Goal: Task Accomplishment & Management: Manage account settings

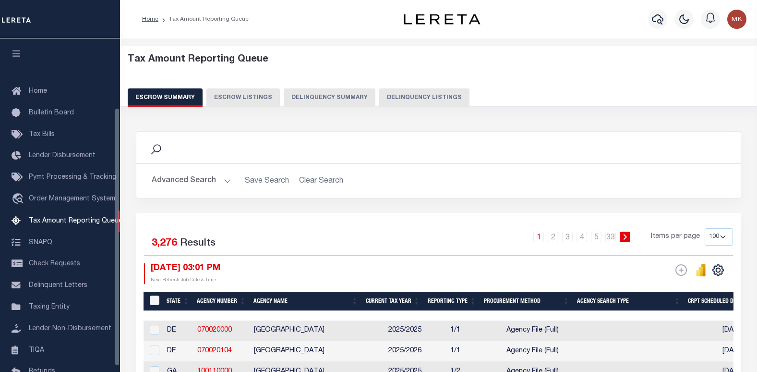
select select "100"
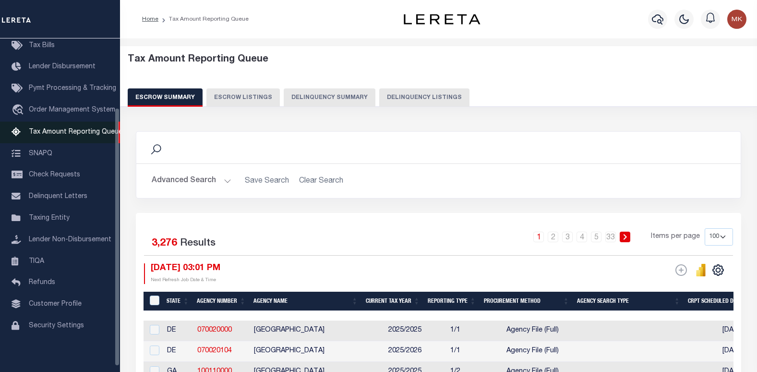
click at [50, 135] on span "Tax Amount Reporting Queue" at bounding box center [76, 132] width 94 height 7
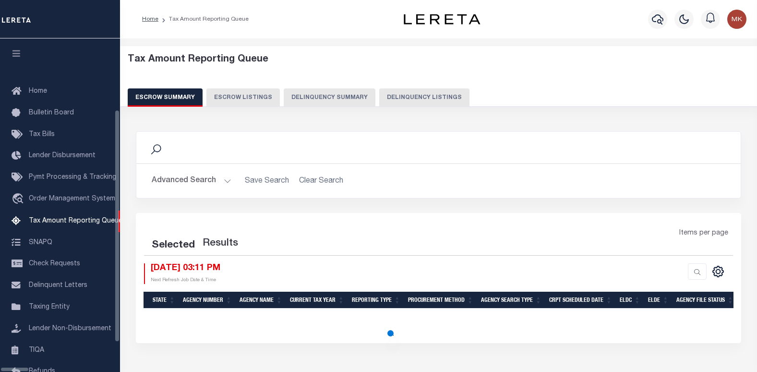
select select "100"
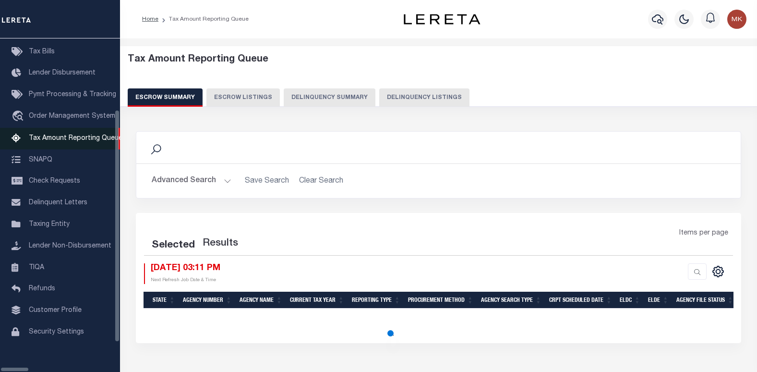
select select "100"
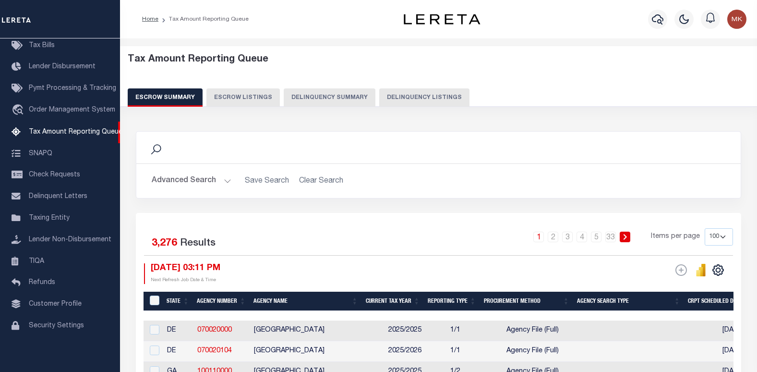
click at [422, 98] on button "Delinquency Listings" at bounding box center [424, 97] width 90 height 18
select select "100"
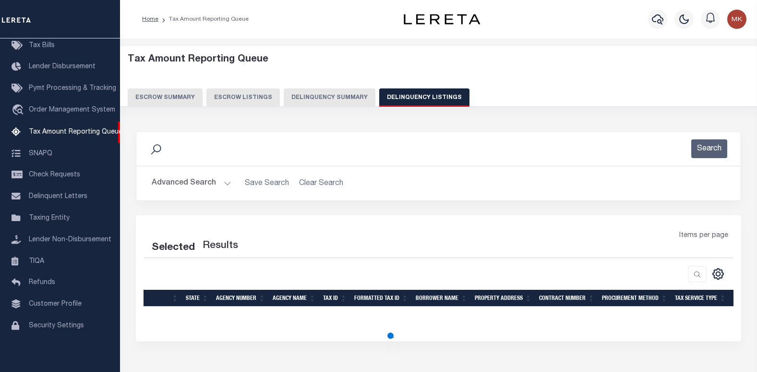
select select "100"
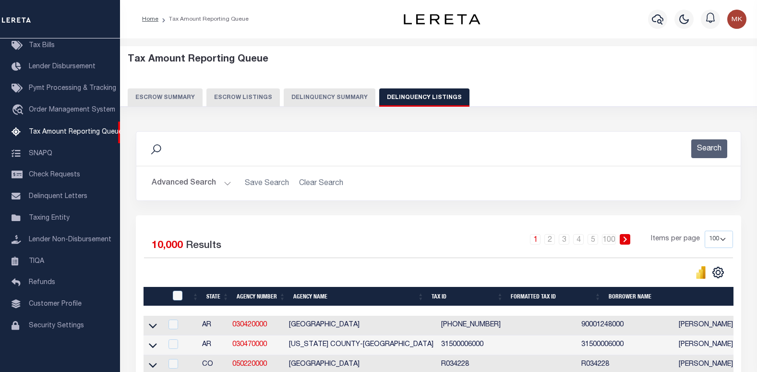
click at [178, 185] on button "Advanced Search" at bounding box center [192, 183] width 80 height 19
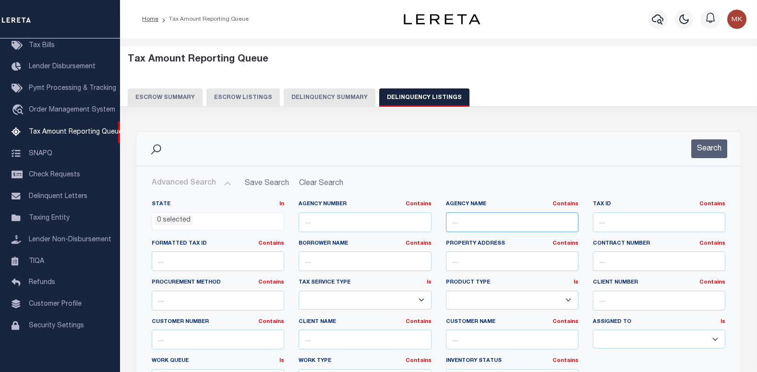
click at [471, 219] on input "text" at bounding box center [512, 222] width 133 height 20
paste input "HENDRICKS COUNTY"
type input "HENDRICKS COUNTY"
click at [619, 222] on input "text" at bounding box center [659, 222] width 133 height 20
paste input "32-10-09-551-004.000-022"
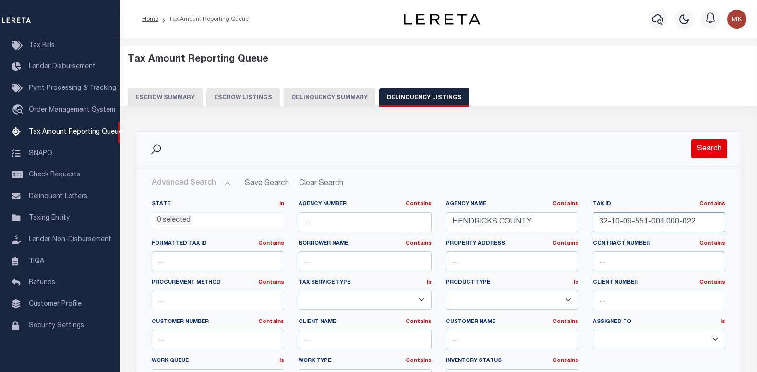
type input "32-10-09-551-004.000-022"
click at [708, 152] on button "Search" at bounding box center [709, 148] width 36 height 19
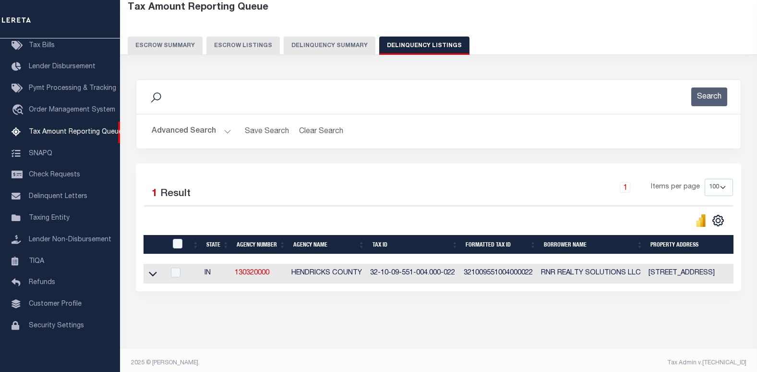
scroll to position [66, 0]
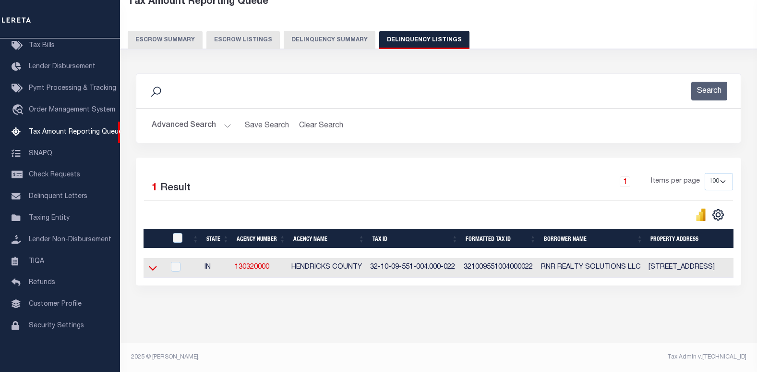
click at [156, 263] on icon at bounding box center [153, 268] width 8 height 10
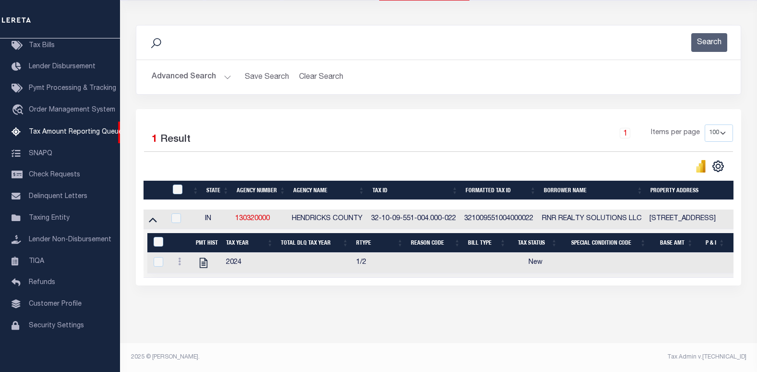
scroll to position [114, 0]
click at [200, 258] on icon "" at bounding box center [204, 263] width 8 height 10
checkbox input "true"
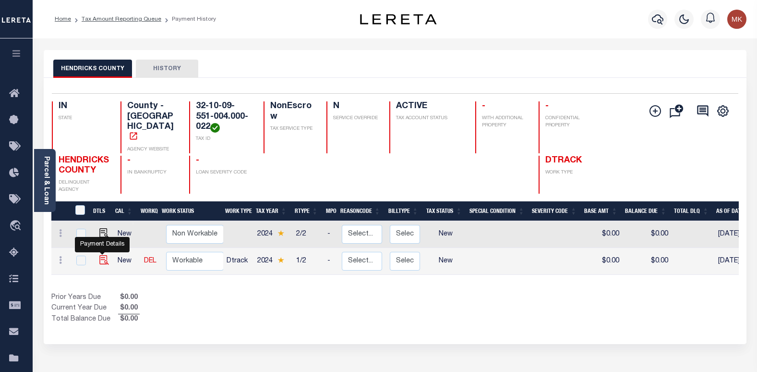
click at [99, 255] on img "" at bounding box center [104, 260] width 10 height 10
checkbox input "true"
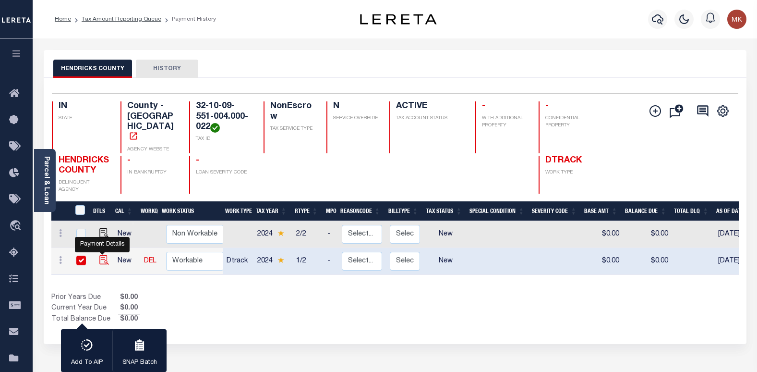
click at [105, 255] on img "" at bounding box center [104, 260] width 10 height 10
checkbox input "false"
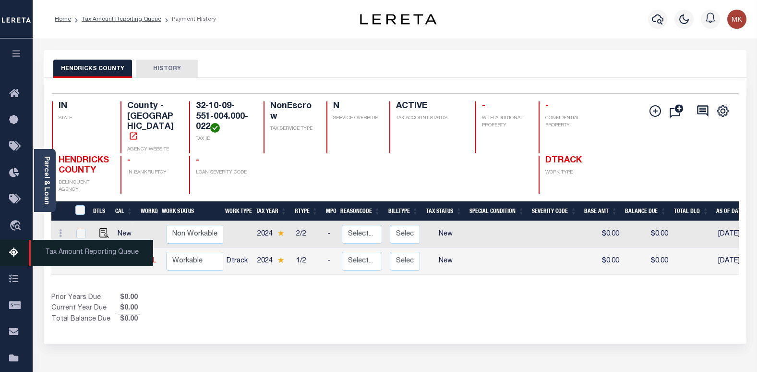
click at [13, 259] on icon at bounding box center [16, 253] width 15 height 12
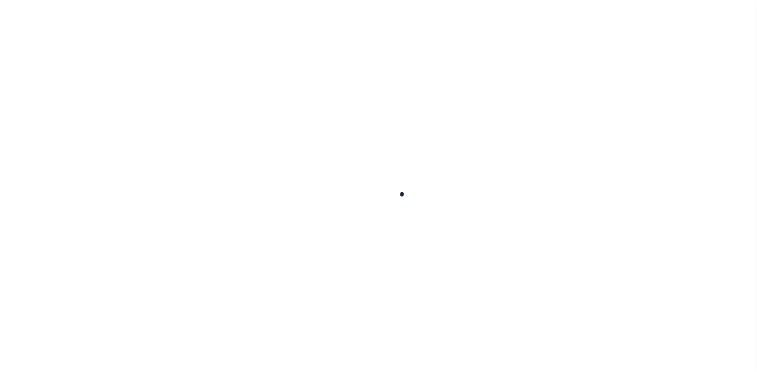
checkbox input "false"
type input "[DATE]"
select select "NW2"
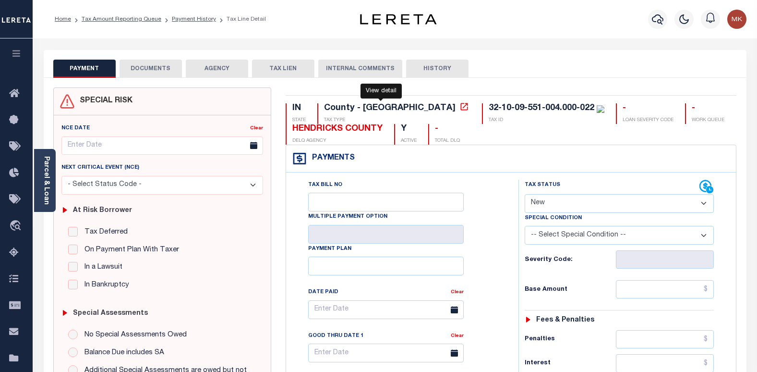
click at [460, 107] on icon at bounding box center [465, 107] width 10 height 10
click at [568, 204] on select "- Select Status Code - Open Due/Unpaid Paid Incomplete No Tax Due Internal Refu…" at bounding box center [620, 203] width 190 height 19
select select "PYD"
click at [525, 194] on select "- Select Status Code - Open Due/Unpaid Paid Incomplete No Tax Due Internal Refu…" at bounding box center [620, 203] width 190 height 19
type input "[DATE]"
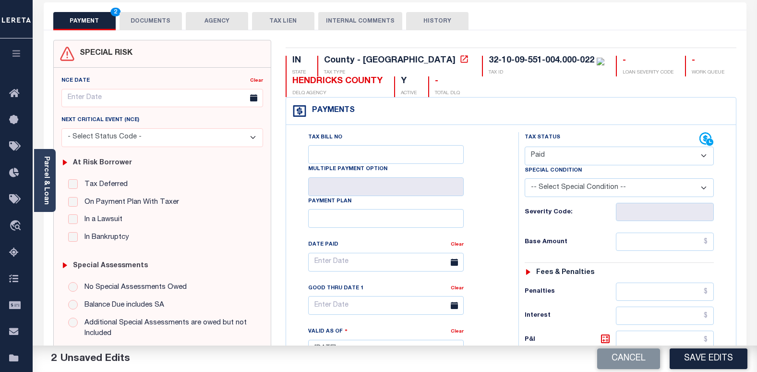
scroll to position [48, 0]
click at [642, 234] on input "text" at bounding box center [665, 241] width 98 height 18
click at [641, 240] on input "text" at bounding box center [665, 241] width 98 height 18
paste input "944.40"
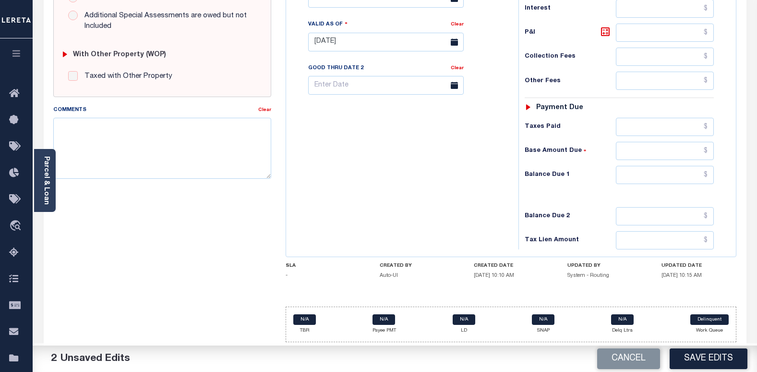
scroll to position [356, 0]
type input "$944.40"
click at [618, 170] on input "text" at bounding box center [665, 175] width 98 height 18
type input "$0.00"
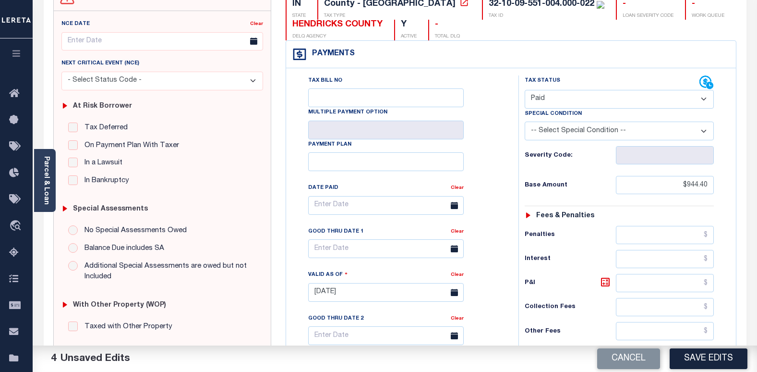
scroll to position [20, 0]
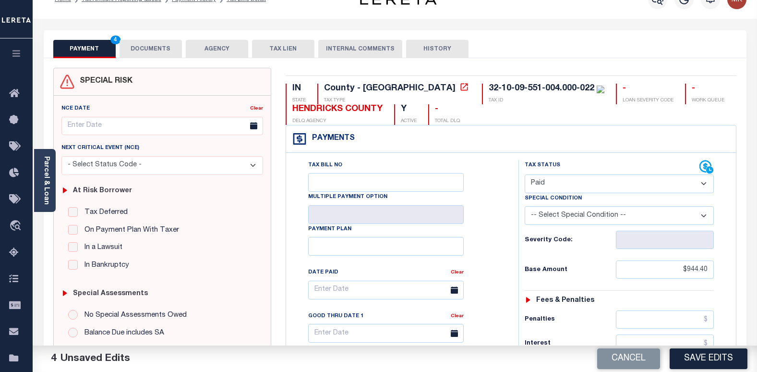
click at [158, 52] on button "DOCUMENTS" at bounding box center [151, 49] width 62 height 18
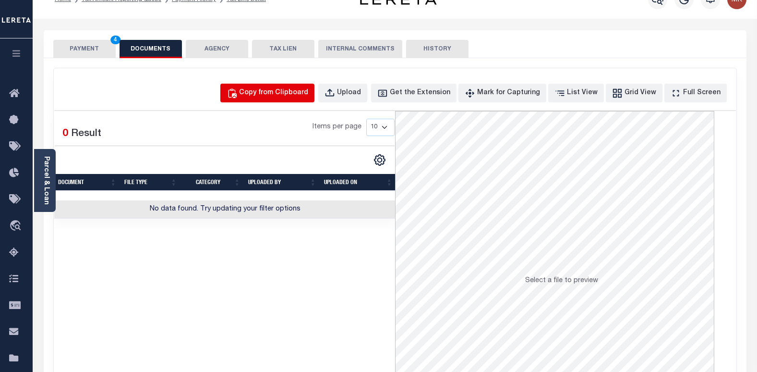
click at [293, 96] on div "Copy from Clipboard" at bounding box center [273, 93] width 69 height 11
select select "POP"
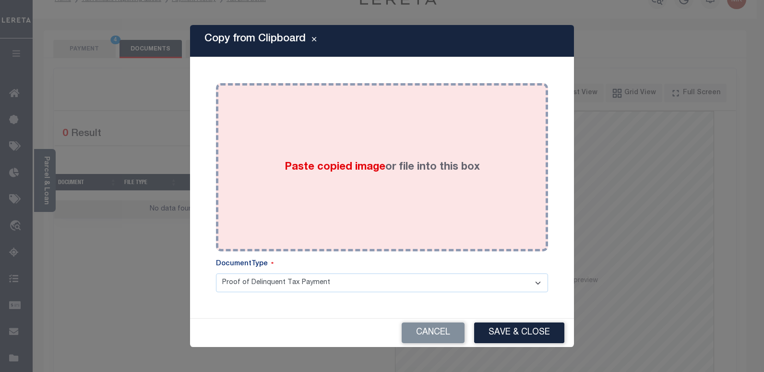
click at [336, 170] on span "Paste copied image" at bounding box center [335, 167] width 101 height 11
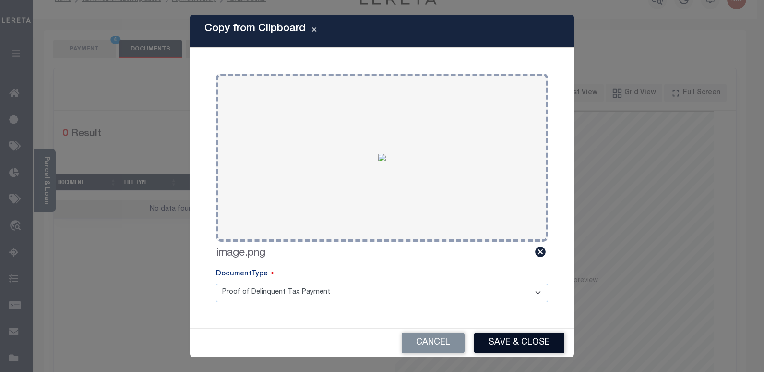
click at [519, 341] on button "Save & Close" at bounding box center [519, 342] width 90 height 21
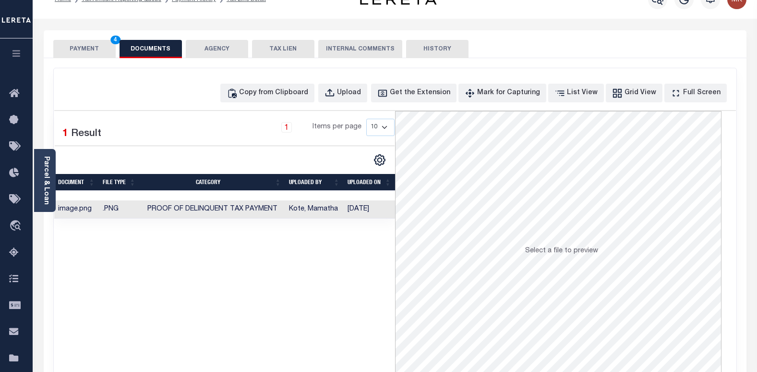
click at [79, 50] on button "PAYMENT 4" at bounding box center [84, 49] width 62 height 18
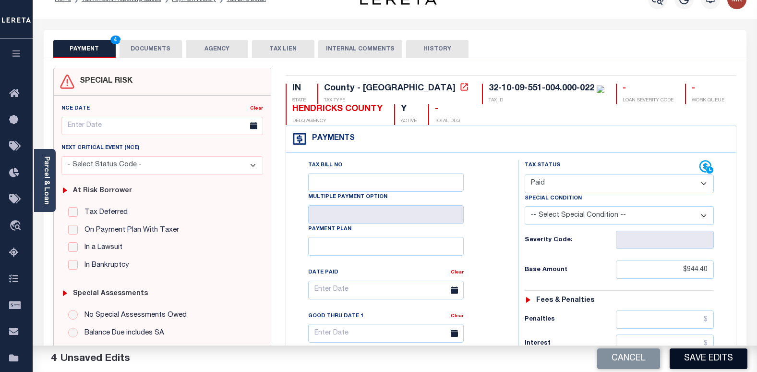
click at [693, 363] on button "Save Edits" at bounding box center [709, 358] width 78 height 21
checkbox input "false"
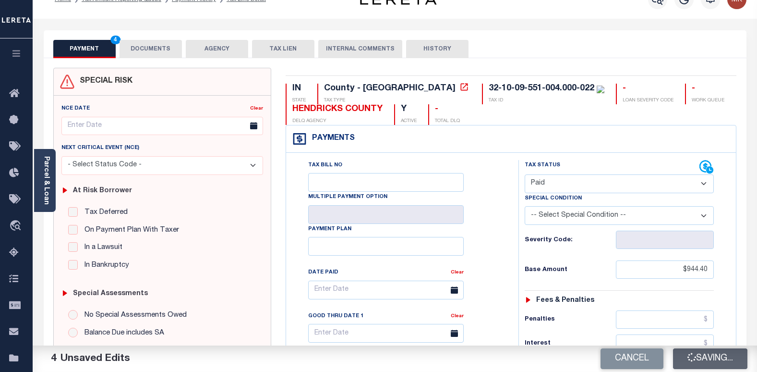
type input "$944.4"
type input "$0"
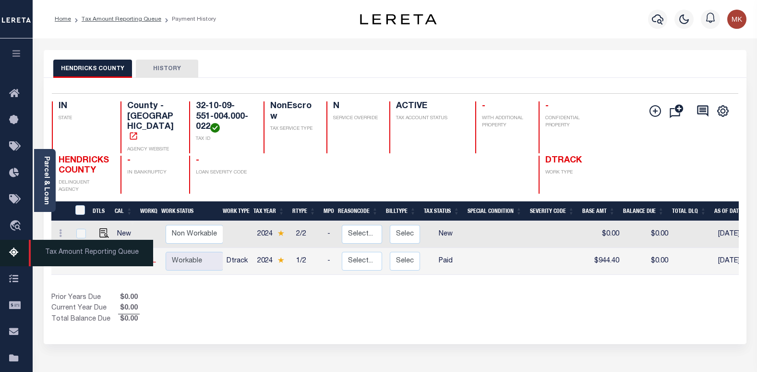
click at [7, 247] on link "Tax Amount Reporting Queue" at bounding box center [16, 253] width 33 height 26
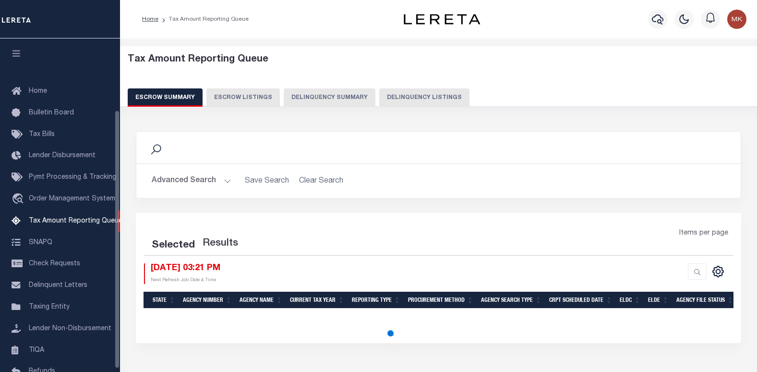
select select "100"
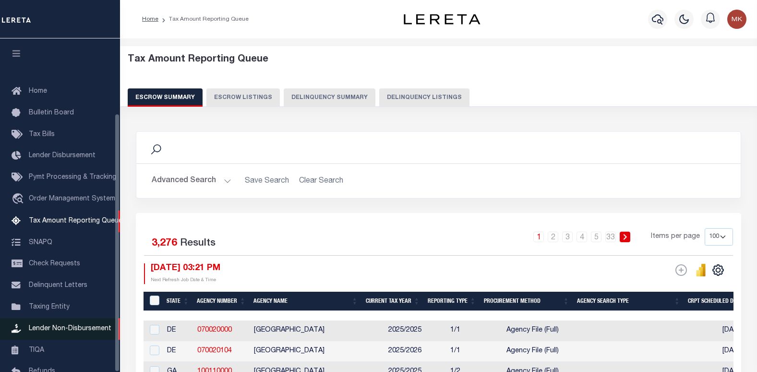
scroll to position [96, 0]
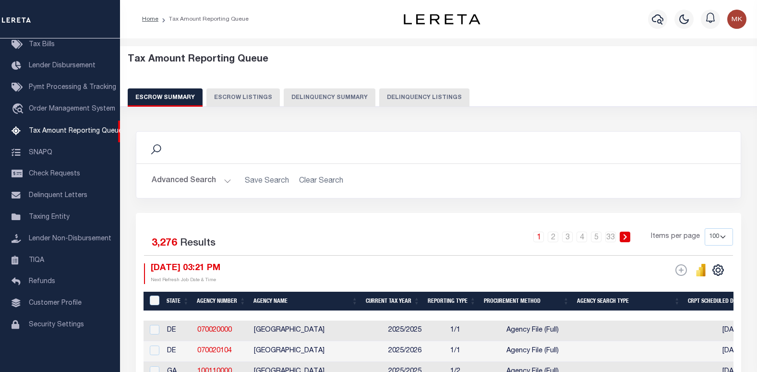
click at [409, 98] on button "Delinquency Listings" at bounding box center [424, 97] width 90 height 18
select select "100"
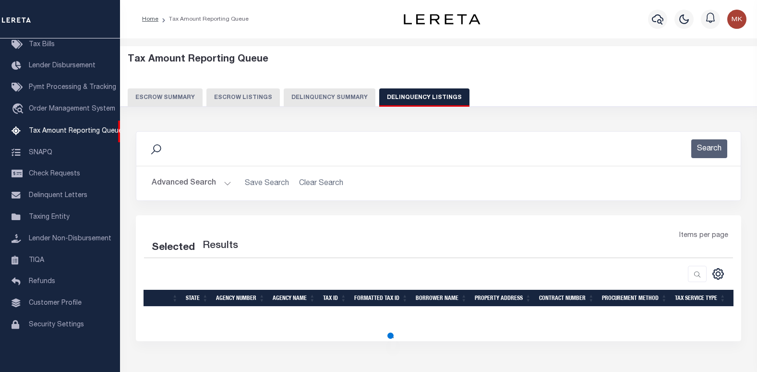
select select "100"
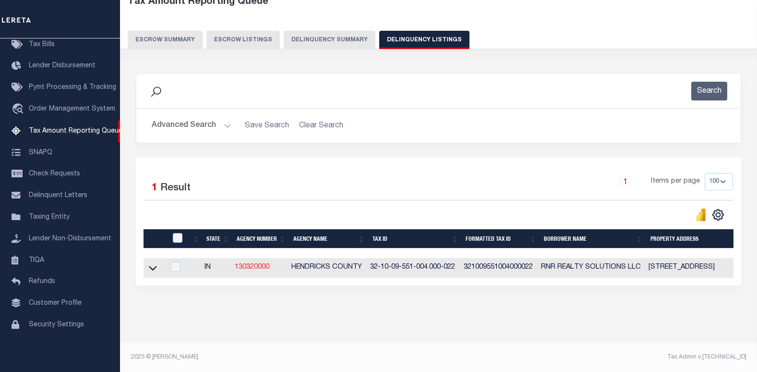
scroll to position [66, 0]
click at [176, 262] on input "checkbox" at bounding box center [176, 267] width 10 height 10
checkbox input "true"
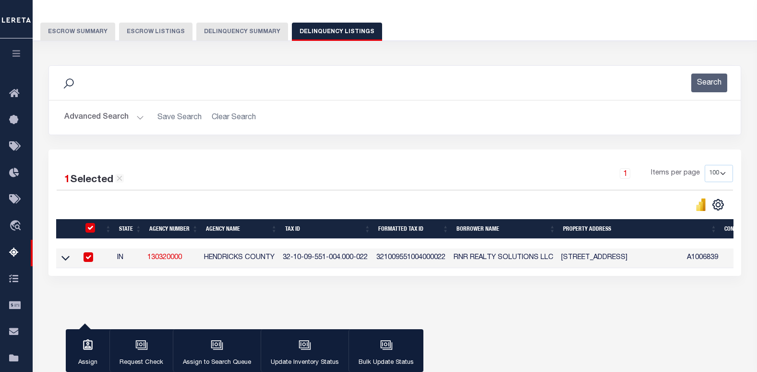
scroll to position [64, 0]
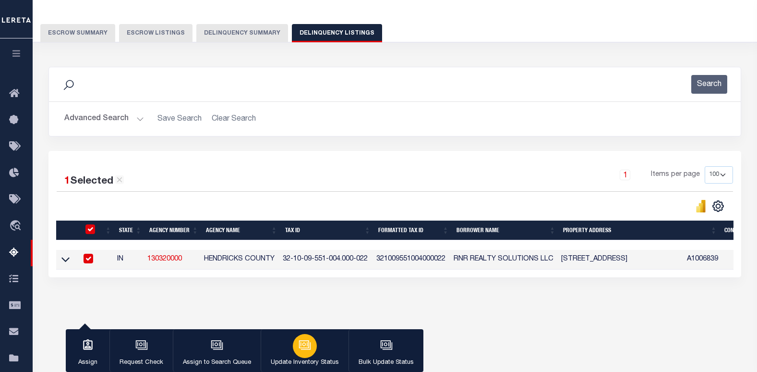
click at [296, 348] on div "button" at bounding box center [305, 346] width 24 height 24
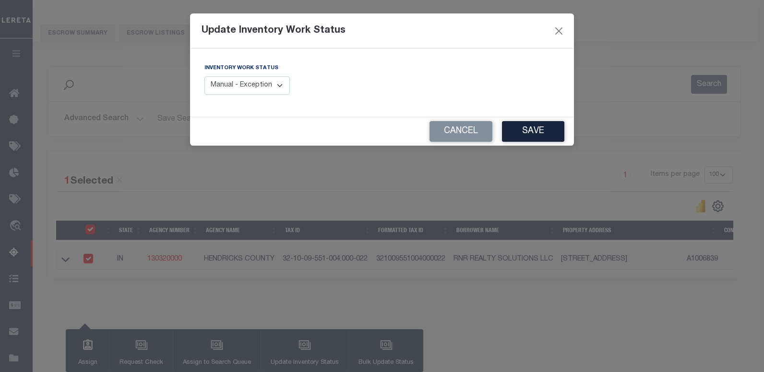
click at [283, 83] on select "Manual - Exception Pended - Awaiting Search Late Add Exception Completed" at bounding box center [247, 85] width 85 height 19
select select "4"
click at [205, 76] on select "Manual - Exception Pended - Awaiting Search Late Add Exception Completed" at bounding box center [247, 85] width 85 height 19
click at [515, 138] on button "Save" at bounding box center [533, 131] width 62 height 21
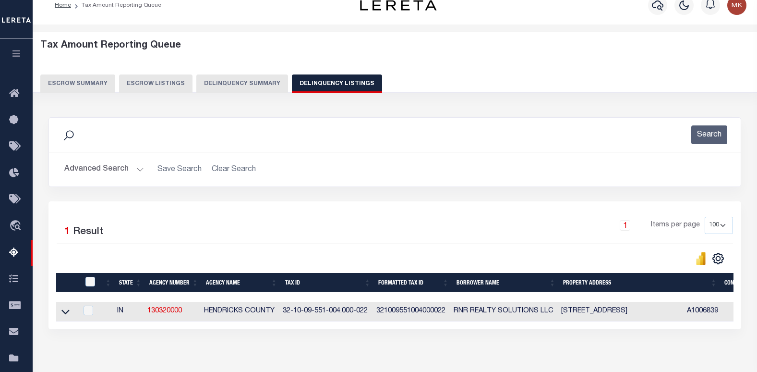
scroll to position [0, 0]
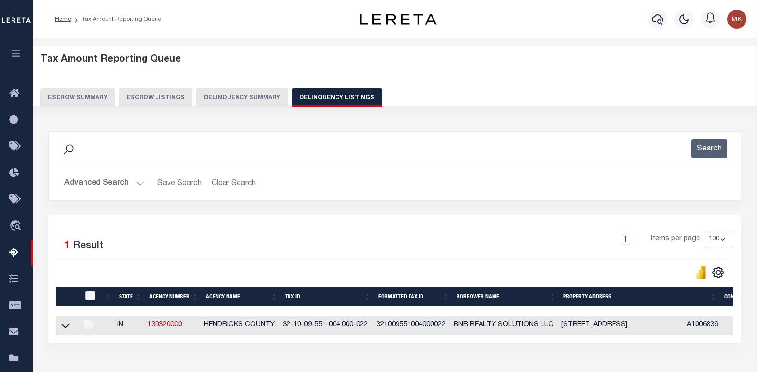
click at [326, 95] on button "Delinquency Listings" at bounding box center [337, 97] width 90 height 18
select select "100"
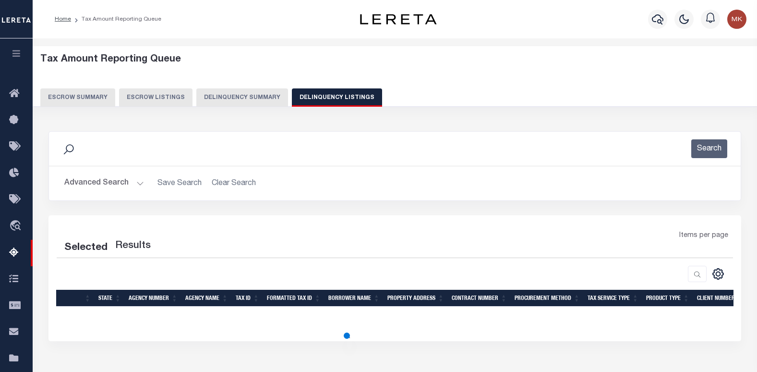
select select "100"
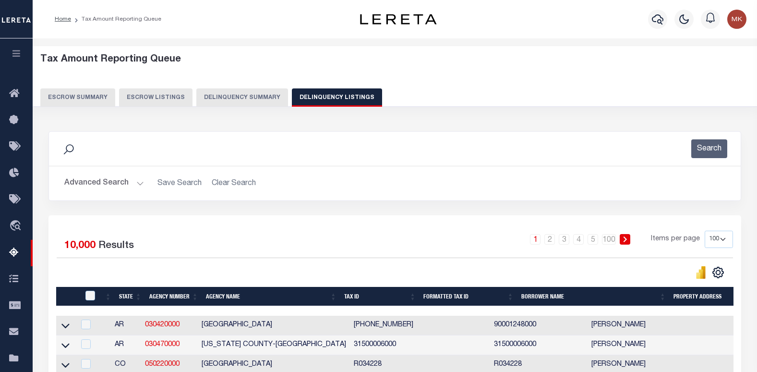
click at [74, 157] on div "Search" at bounding box center [395, 148] width 677 height 19
click at [95, 97] on button "Escrow Summary" at bounding box center [77, 97] width 75 height 18
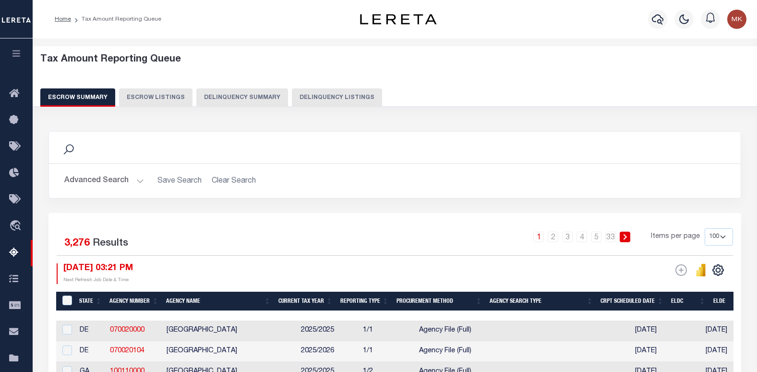
click at [141, 94] on button "Escrow Listings" at bounding box center [155, 97] width 73 height 18
select select "100"
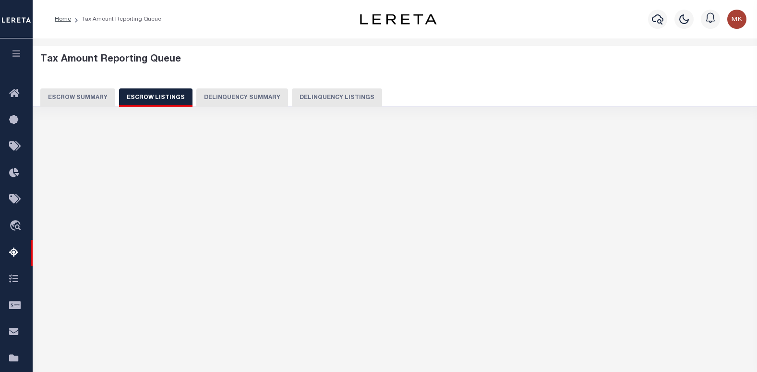
select select "100"
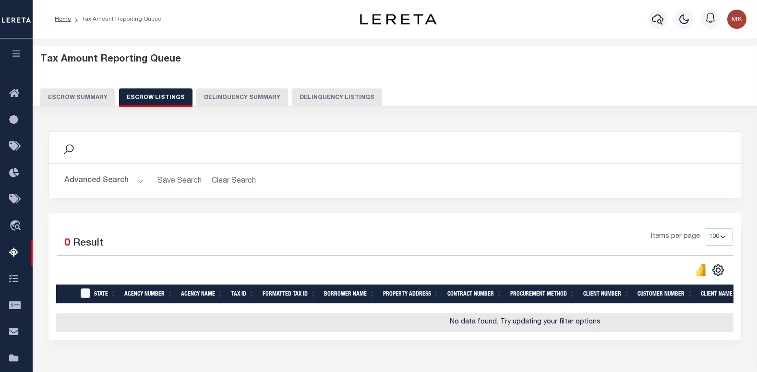
click at [88, 137] on div "Search" at bounding box center [395, 148] width 692 height 32
click at [245, 95] on button "Delinquency Summary" at bounding box center [242, 97] width 92 height 18
select select
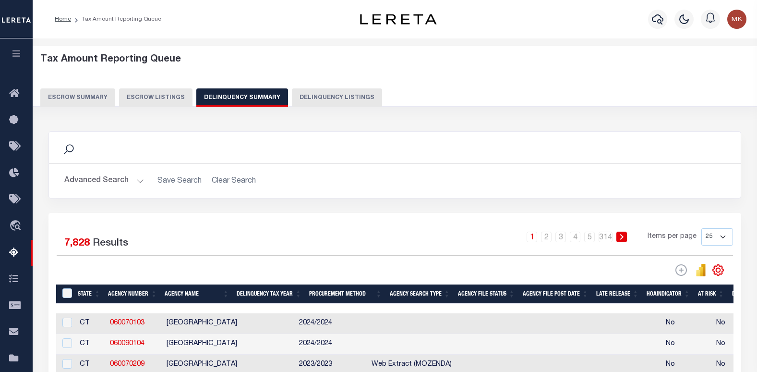
click at [97, 152] on div "Search" at bounding box center [395, 147] width 677 height 16
click at [133, 176] on button "Advanced Search" at bounding box center [104, 180] width 80 height 19
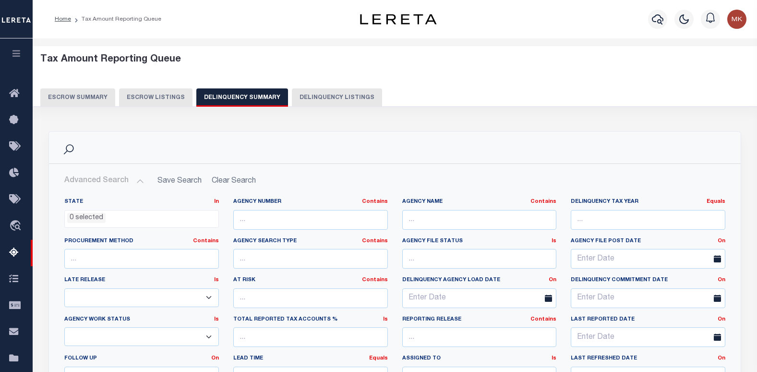
click at [321, 104] on button "Delinquency Listings" at bounding box center [337, 97] width 90 height 18
select select
select select "100"
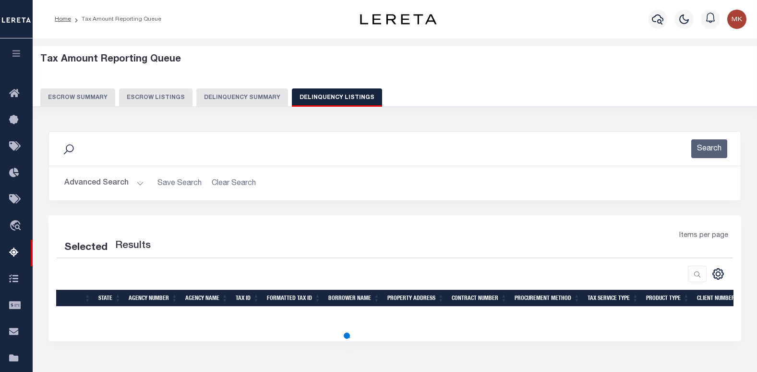
select select "100"
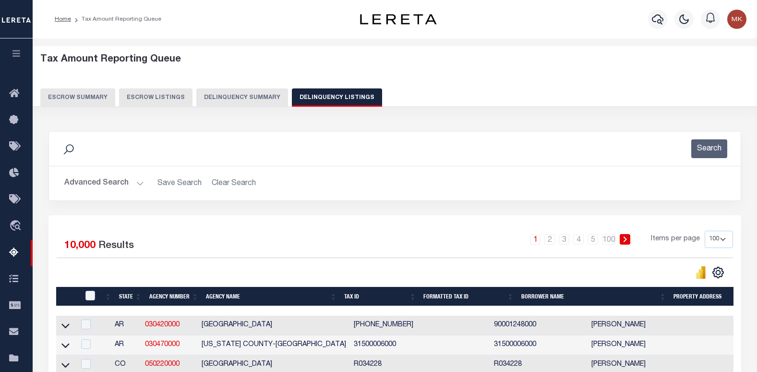
click at [130, 181] on button "Advanced Search" at bounding box center [104, 183] width 80 height 19
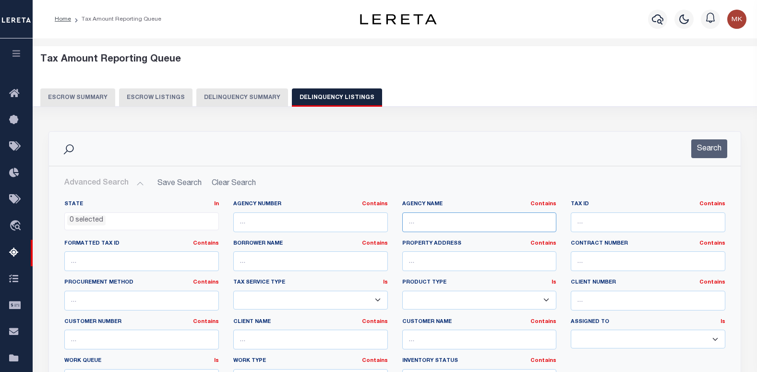
click at [490, 215] on input "text" at bounding box center [479, 222] width 155 height 20
paste input "[GEOGRAPHIC_DATA]"
type input "[GEOGRAPHIC_DATA]"
click at [632, 225] on input "text" at bounding box center [648, 222] width 155 height 20
paste input "491120115022000970"
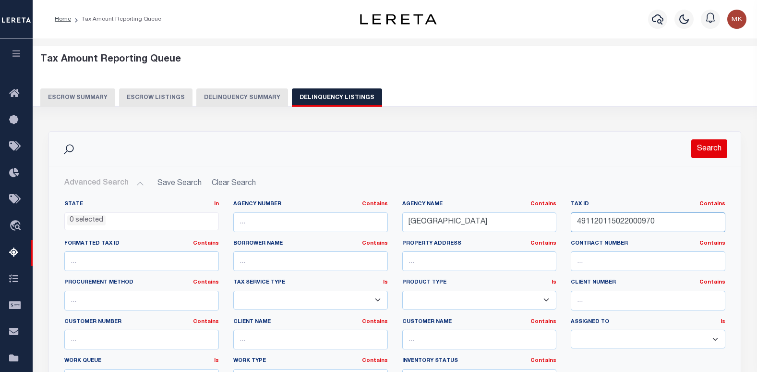
type input "491120115022000970"
click at [706, 149] on button "Search" at bounding box center [709, 148] width 36 height 19
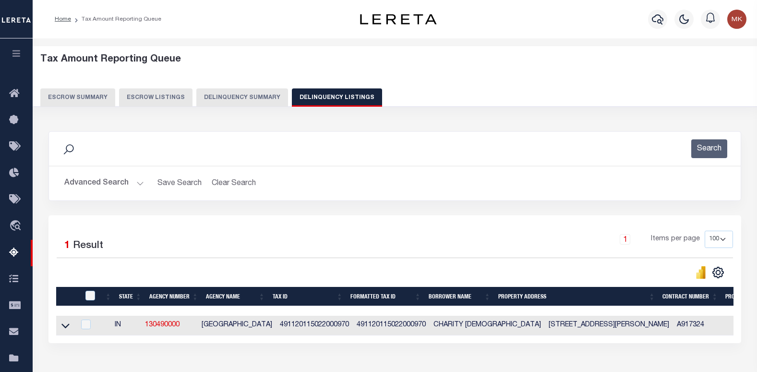
click at [73, 325] on td at bounding box center [65, 325] width 19 height 20
checkbox input "true"
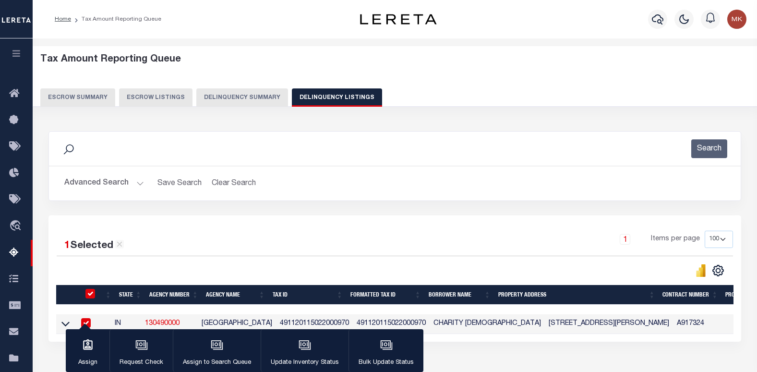
scroll to position [137, 0]
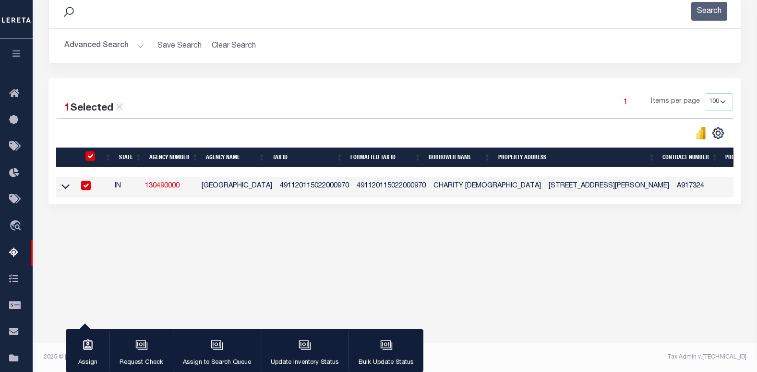
click at [176, 183] on link "130490000" at bounding box center [162, 185] width 35 height 7
checkbox input "false"
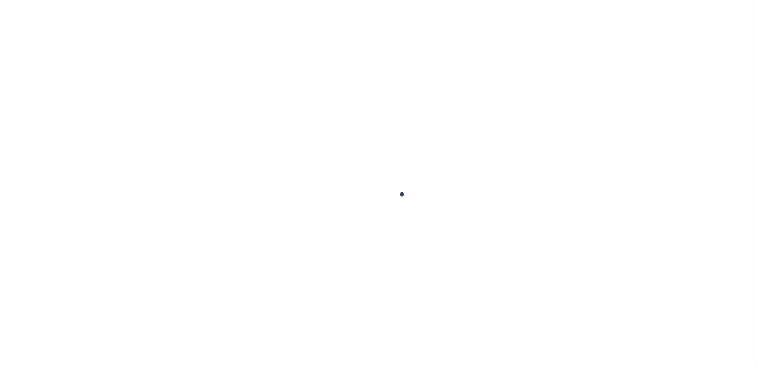
select select
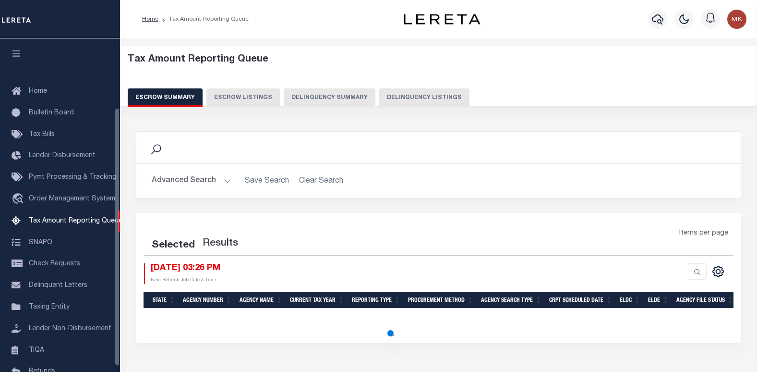
select select "100"
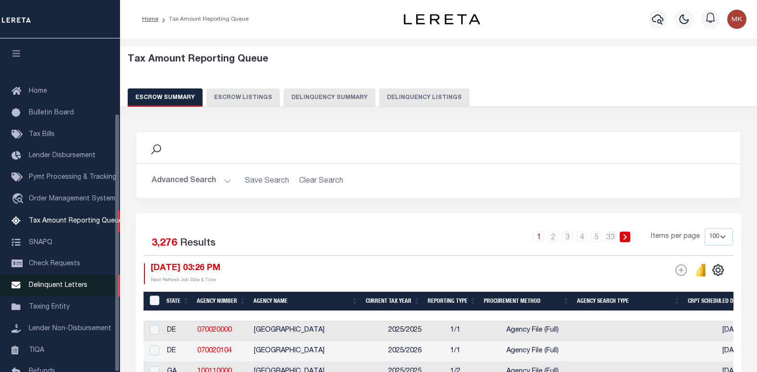
scroll to position [96, 0]
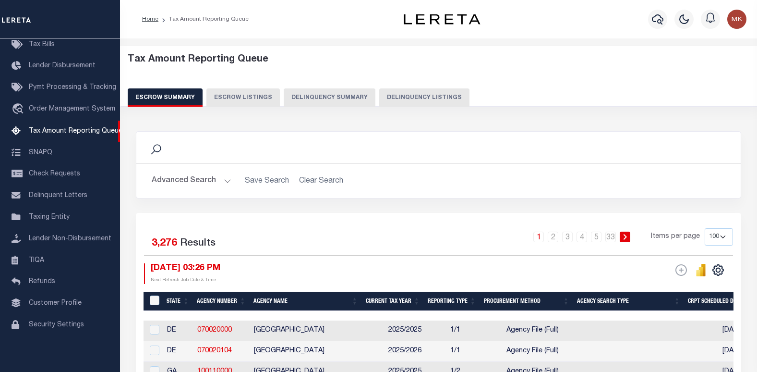
click at [406, 100] on button "Delinquency Listings" at bounding box center [424, 97] width 90 height 18
select select
select select "100"
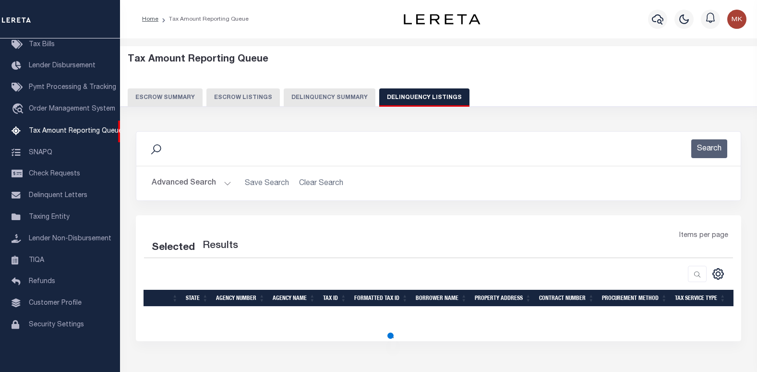
select select "100"
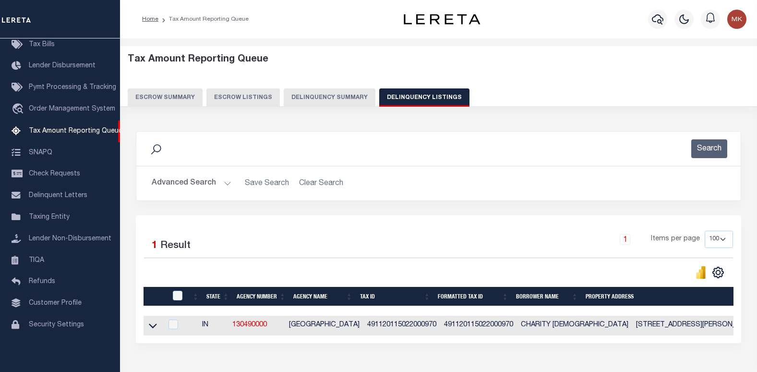
click at [201, 185] on button "Advanced Search" at bounding box center [192, 183] width 80 height 19
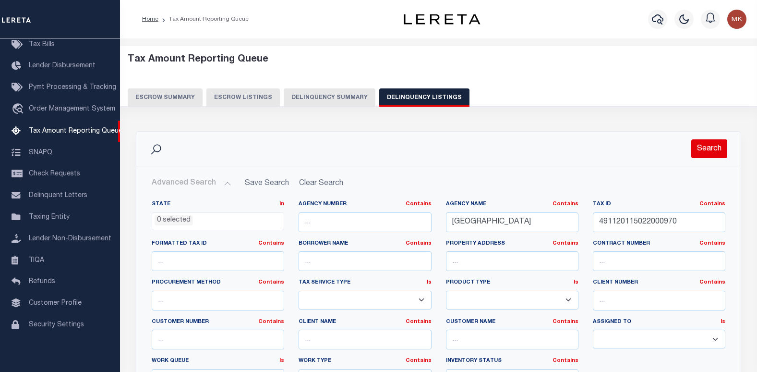
click at [705, 147] on button "Search" at bounding box center [709, 148] width 36 height 19
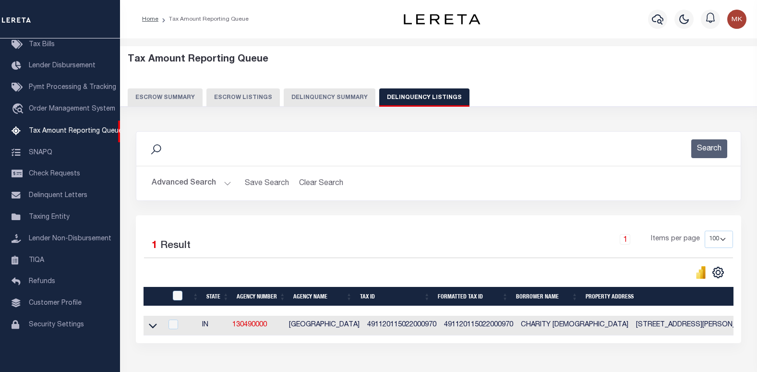
click at [146, 327] on td at bounding box center [153, 325] width 19 height 20
checkbox input "true"
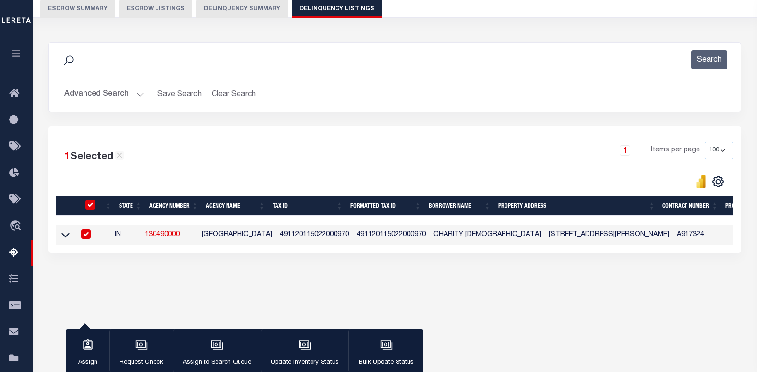
scroll to position [137, 0]
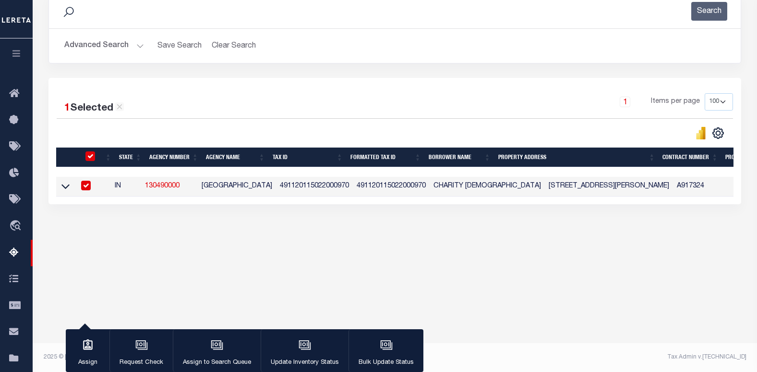
click at [91, 186] on input "checkbox" at bounding box center [86, 186] width 10 height 10
checkbox input "false"
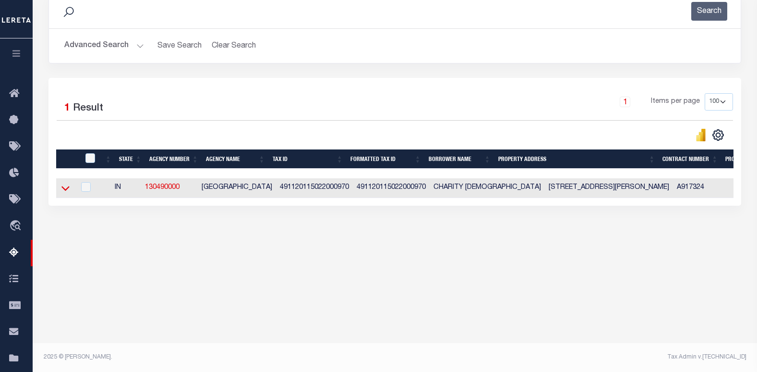
click at [62, 190] on icon at bounding box center [65, 188] width 8 height 5
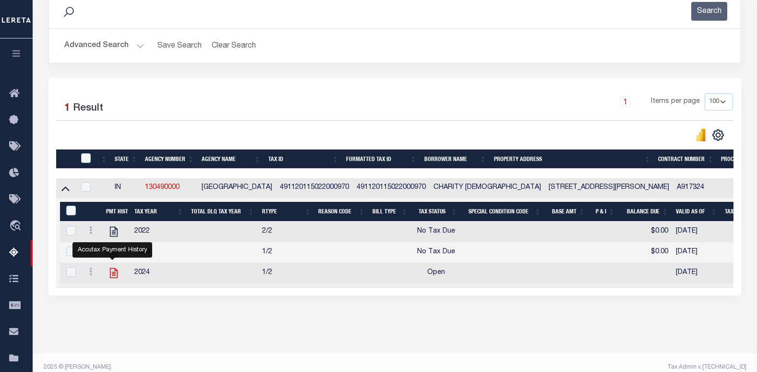
click at [110, 277] on icon "" at bounding box center [114, 272] width 12 height 12
checkbox input "true"
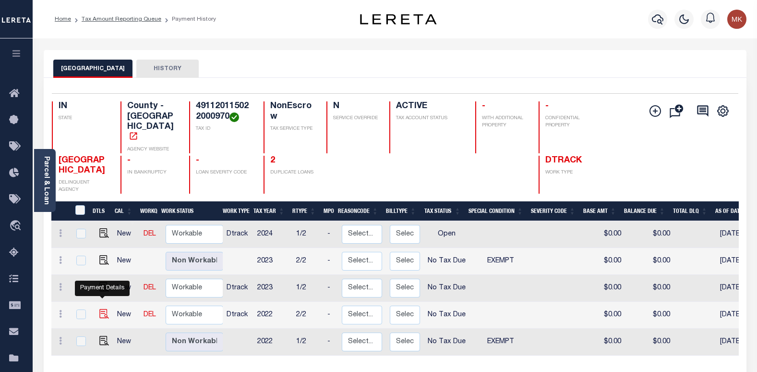
click at [101, 309] on img "" at bounding box center [104, 314] width 10 height 10
checkbox input "true"
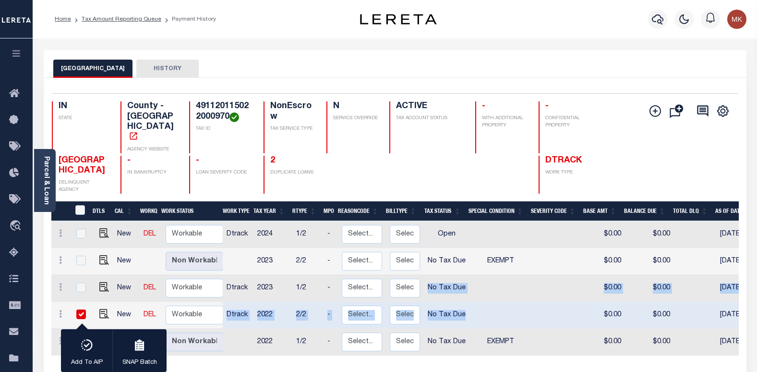
drag, startPoint x: 424, startPoint y: 264, endPoint x: 469, endPoint y: 305, distance: 61.2
click at [469, 305] on tbody "New DEL Non Workable Workable Dtrack 2024 1/2 - Select... Payment Reversal Taxa…" at bounding box center [518, 288] width 935 height 134
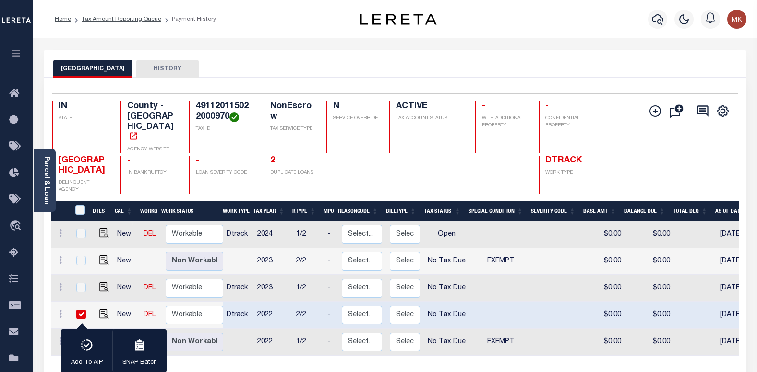
click at [506, 70] on div "MARION COUNTY HISTORY" at bounding box center [395, 69] width 684 height 18
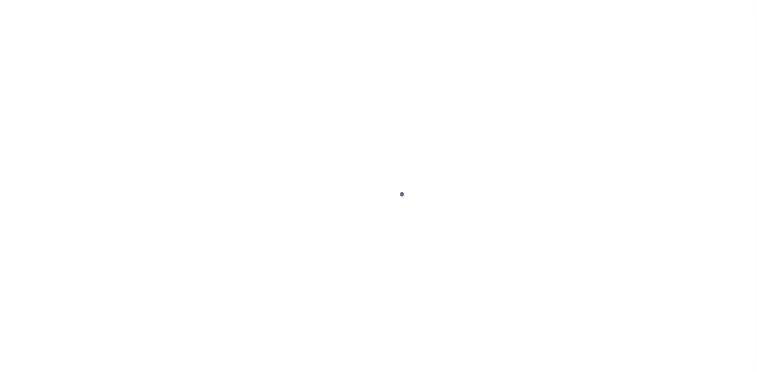
select select "NTX"
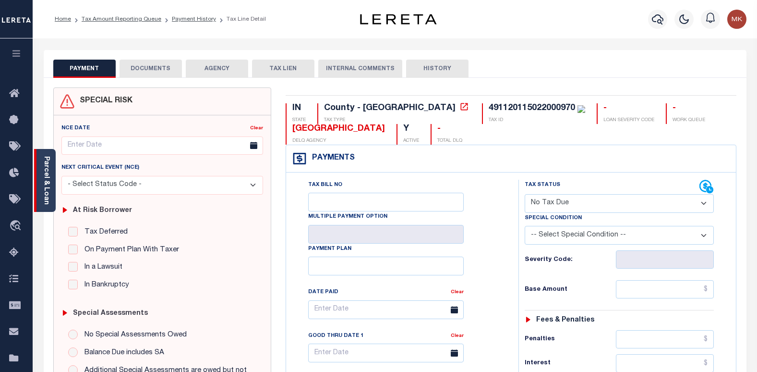
click at [45, 192] on link "Parcel & Loan" at bounding box center [46, 180] width 7 height 48
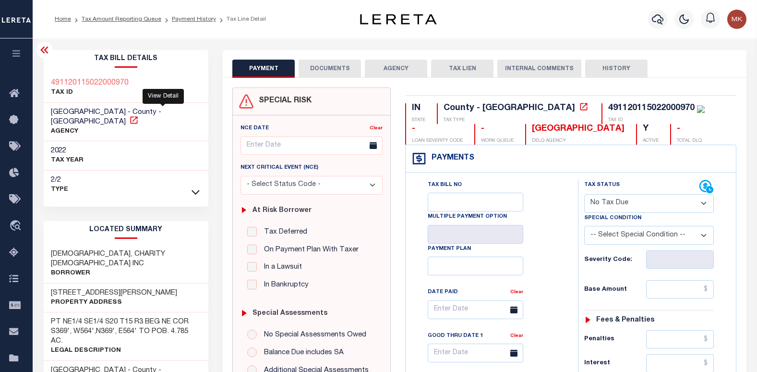
click at [139, 115] on icon at bounding box center [134, 120] width 10 height 10
drag, startPoint x: 87, startPoint y: 244, endPoint x: 168, endPoint y: 245, distance: 80.2
click at [168, 245] on div "[DEMOGRAPHIC_DATA], CHARITY [DEMOGRAPHIC_DATA] INC Borrower" at bounding box center [126, 263] width 165 height 39
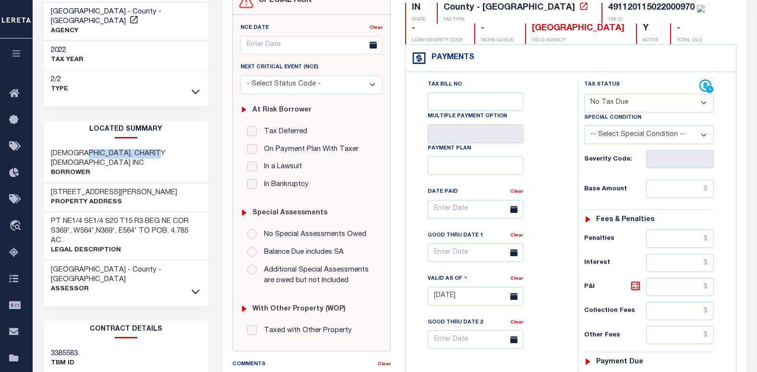
scroll to position [144, 0]
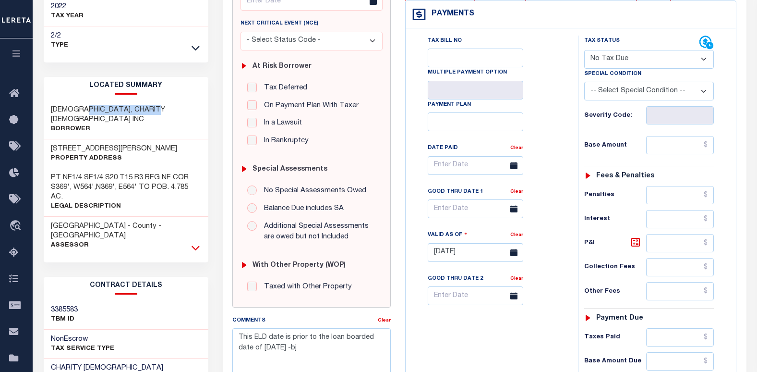
click at [192, 242] on icon at bounding box center [196, 247] width 8 height 10
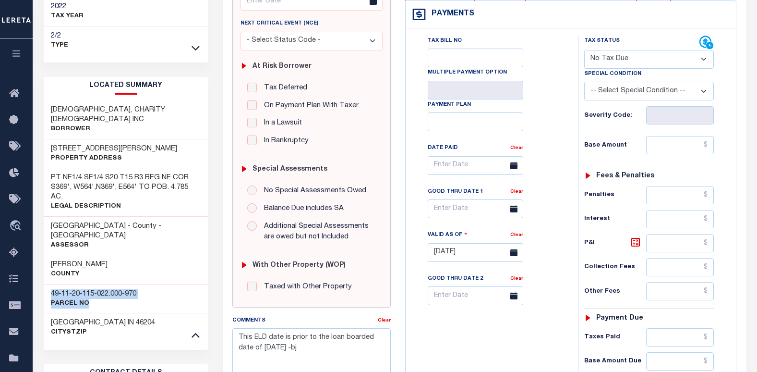
drag, startPoint x: 52, startPoint y: 269, endPoint x: 101, endPoint y: 271, distance: 49.0
click at [101, 284] on div "49-11-20-115-022.000-970 Parcel No" at bounding box center [126, 298] width 165 height 29
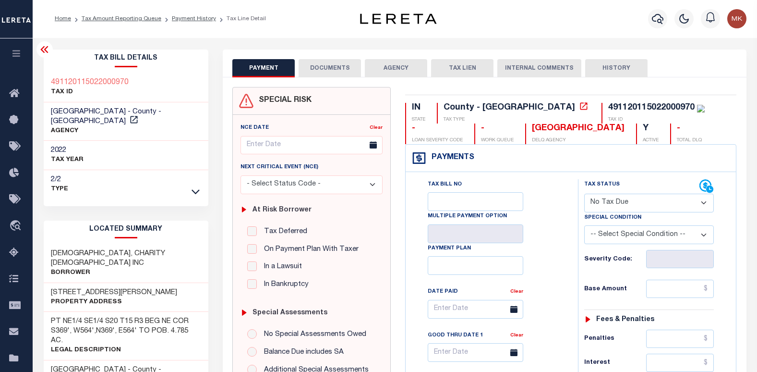
scroll to position [0, 0]
drag, startPoint x: 612, startPoint y: 109, endPoint x: 525, endPoint y: 108, distance: 87.4
click at [608, 108] on div "491120115022000970" at bounding box center [656, 108] width 97 height 11
copy div "491120115022000970"
drag, startPoint x: 111, startPoint y: 273, endPoint x: 69, endPoint y: 273, distance: 42.3
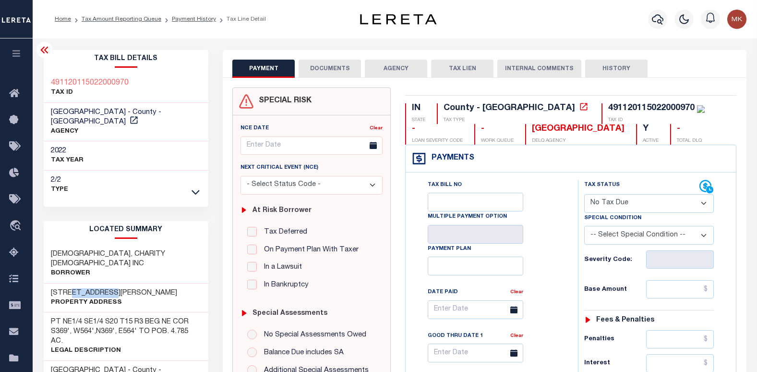
click at [69, 288] on h3 "[STREET_ADDRESS][PERSON_NAME]" at bounding box center [114, 293] width 126 height 10
copy h3 "S [PERSON_NAME]"
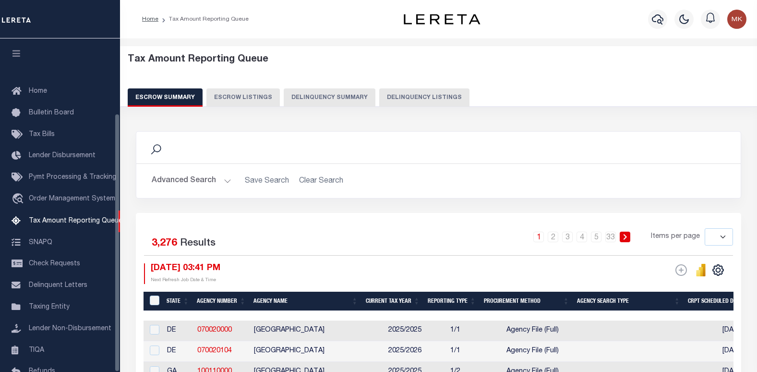
select select
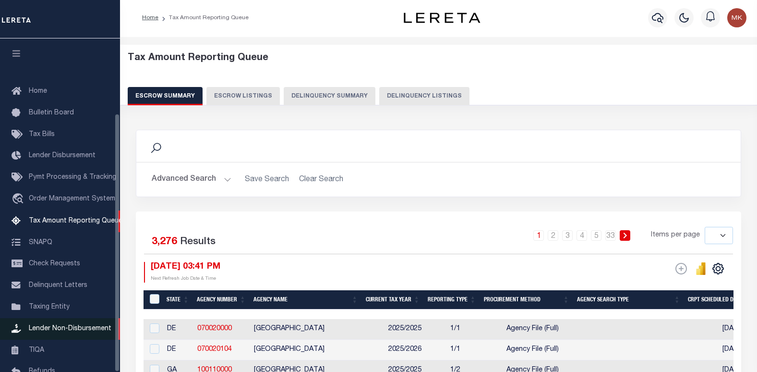
scroll to position [96, 0]
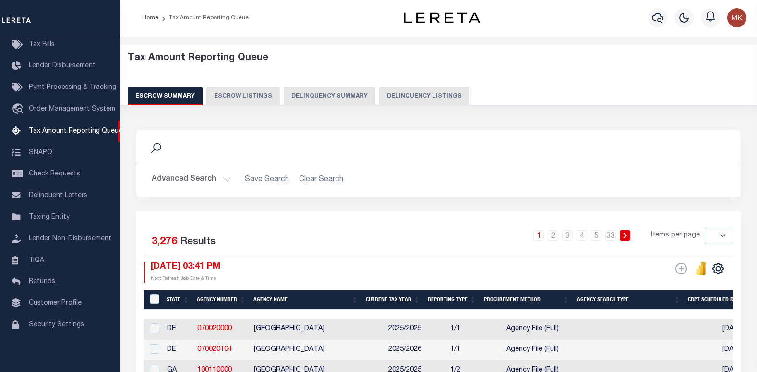
click at [395, 93] on button "Delinquency Listings" at bounding box center [424, 96] width 90 height 18
select select
select select "100"
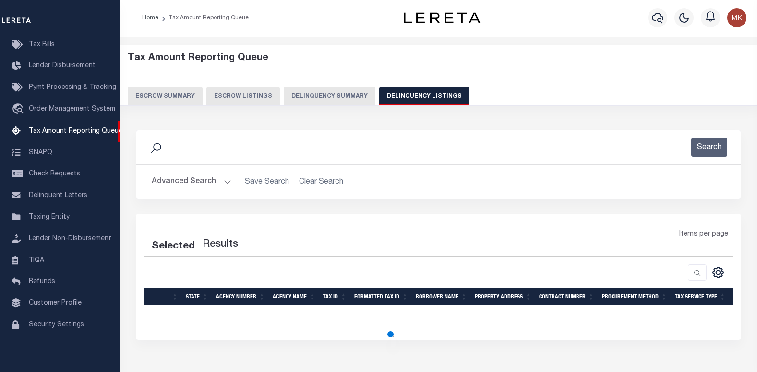
select select "100"
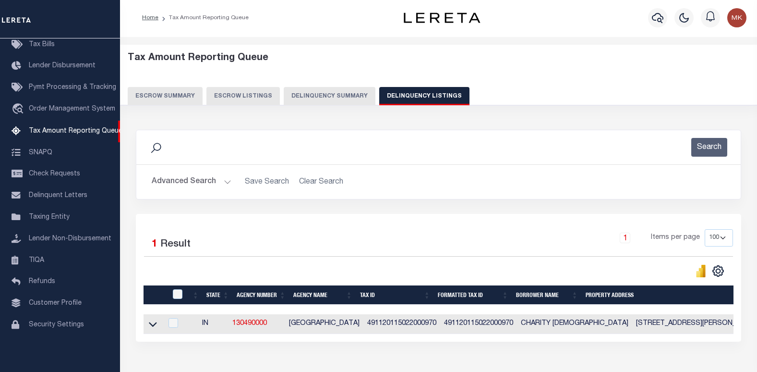
click at [221, 183] on button "Advanced Search" at bounding box center [192, 181] width 80 height 19
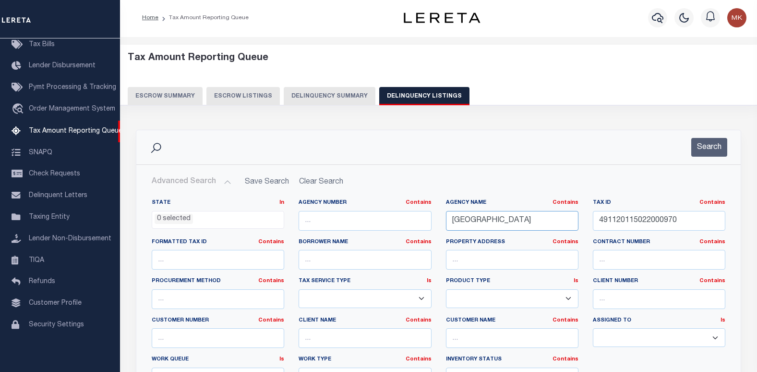
click at [493, 226] on input "[GEOGRAPHIC_DATA]" at bounding box center [512, 221] width 133 height 20
click at [491, 220] on input "[GEOGRAPHIC_DATA]" at bounding box center [512, 221] width 133 height 20
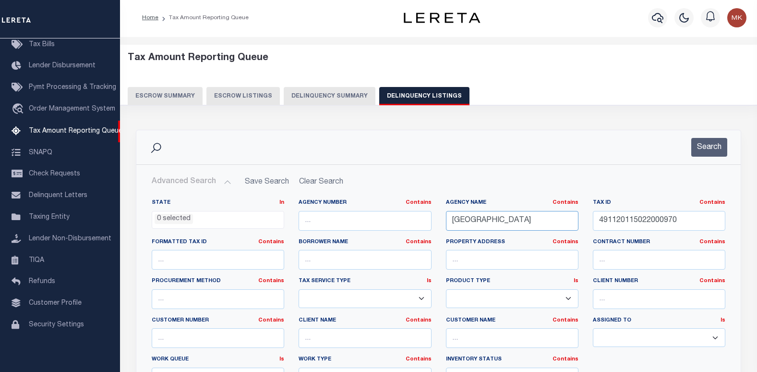
paste input "ORGA"
type input "[GEOGRAPHIC_DATA]"
click at [635, 220] on input "491120115022000970" at bounding box center [659, 221] width 133 height 20
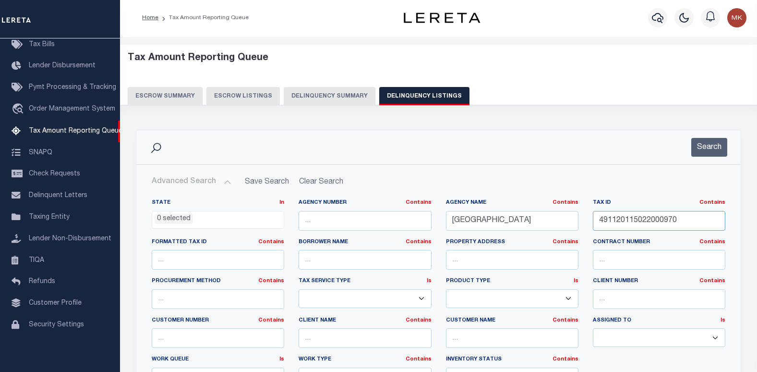
paste input "550611210021000015"
type input "550611210021000015"
click at [708, 144] on button "Search" at bounding box center [709, 147] width 36 height 19
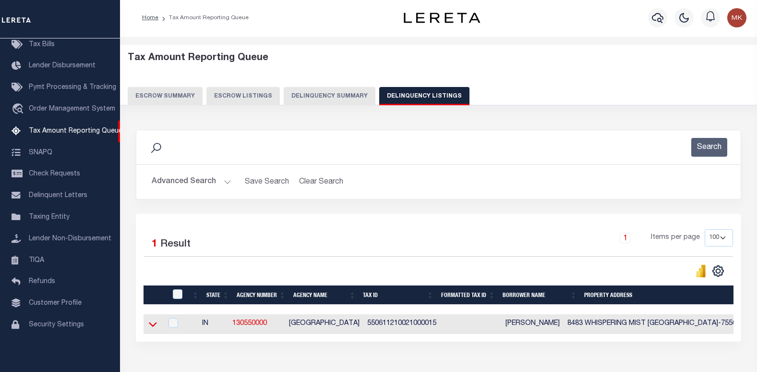
click at [152, 326] on icon at bounding box center [153, 324] width 8 height 10
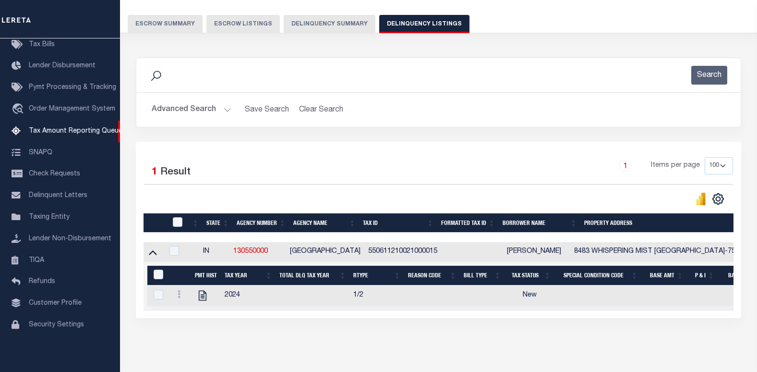
scroll to position [97, 0]
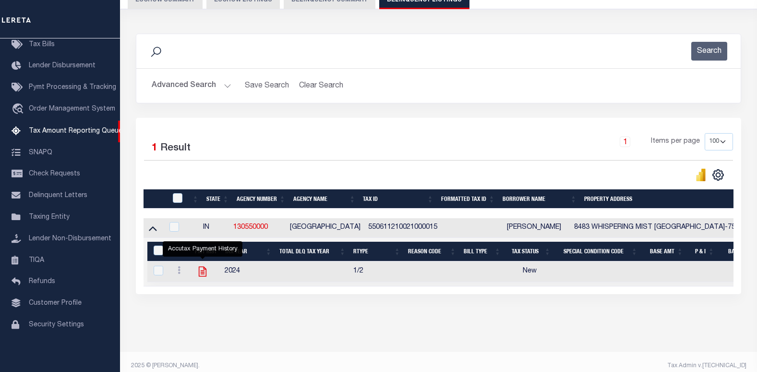
click at [203, 272] on icon "" at bounding box center [202, 271] width 12 height 12
checkbox input "true"
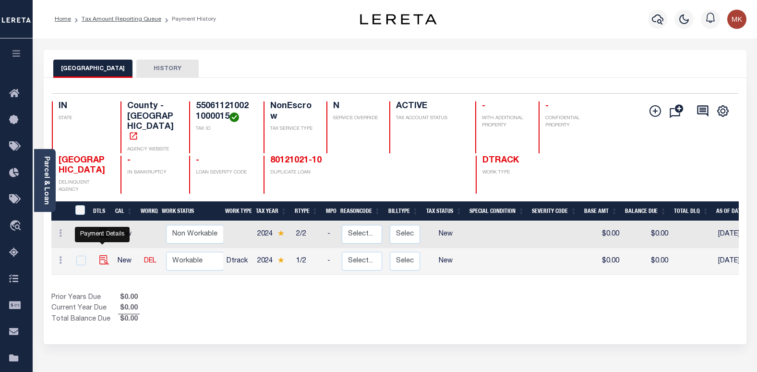
click at [99, 255] on img "" at bounding box center [104, 260] width 10 height 10
checkbox input "true"
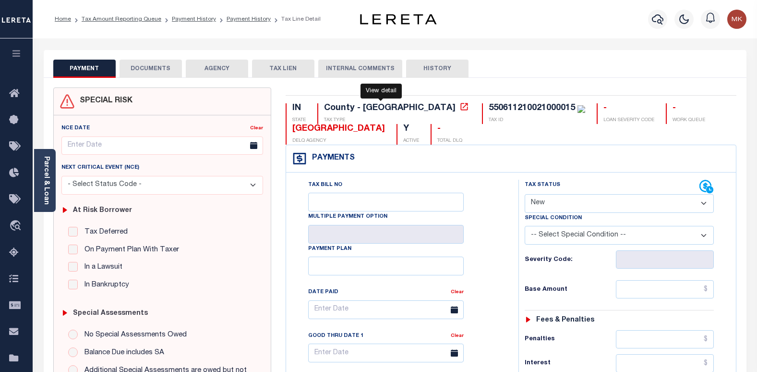
click at [460, 109] on icon at bounding box center [465, 107] width 10 height 10
click at [43, 187] on link "Parcel & Loan" at bounding box center [46, 180] width 7 height 48
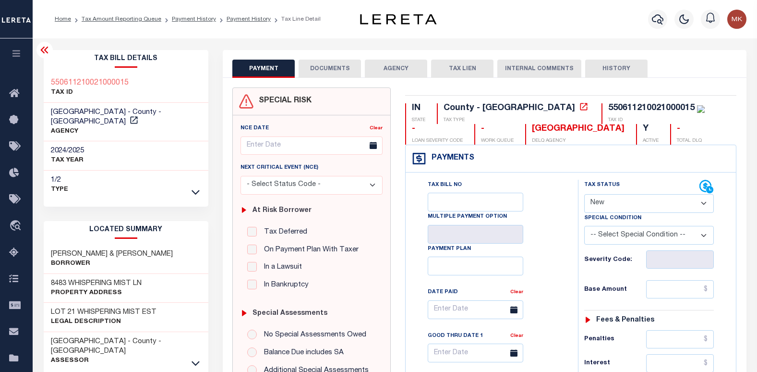
click at [233, 212] on div "NCE Date Clear Next Critical Event (NCE)" at bounding box center [311, 283] width 157 height 336
click at [44, 49] on icon at bounding box center [45, 50] width 12 height 12
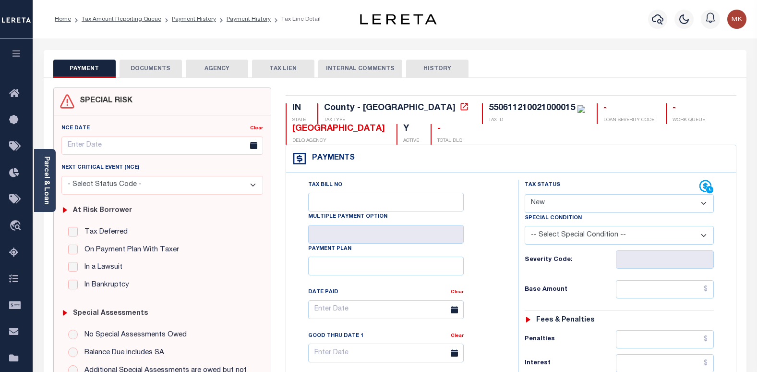
click at [701, 238] on select "-- Select Special Condition -- 3RD PARTY TAX LIEN AGENCY TAX LIEN (A.K.A Inside…" at bounding box center [620, 235] width 190 height 19
click at [704, 204] on select "- Select Status Code - Open Due/Unpaid Paid Incomplete No Tax Due Internal Refu…" at bounding box center [620, 203] width 190 height 19
select select "PYD"
click at [525, 194] on select "- Select Status Code - Open Due/Unpaid Paid Incomplete No Tax Due Internal Refu…" at bounding box center [620, 203] width 190 height 19
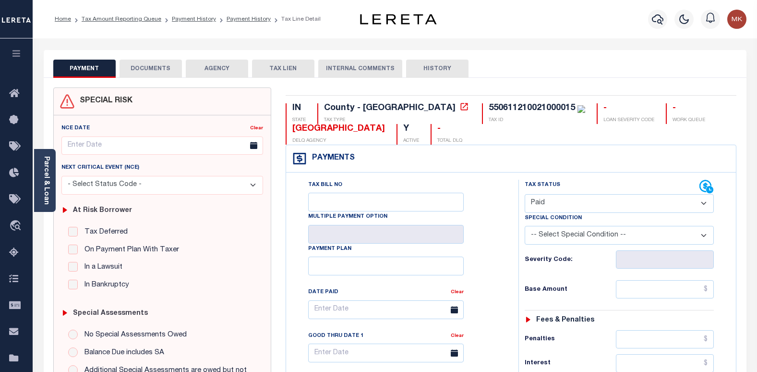
type input "[DATE]"
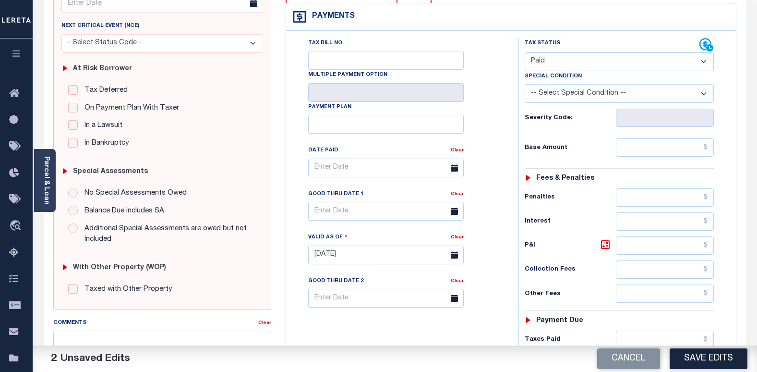
scroll to position [144, 0]
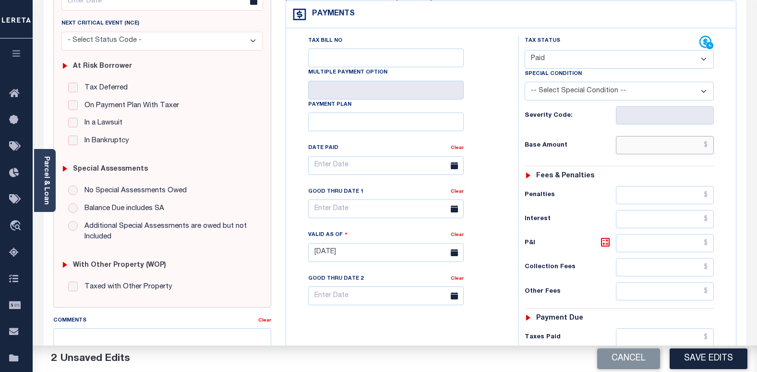
click at [641, 143] on input "text" at bounding box center [665, 145] width 98 height 18
paste input "1,011.34"
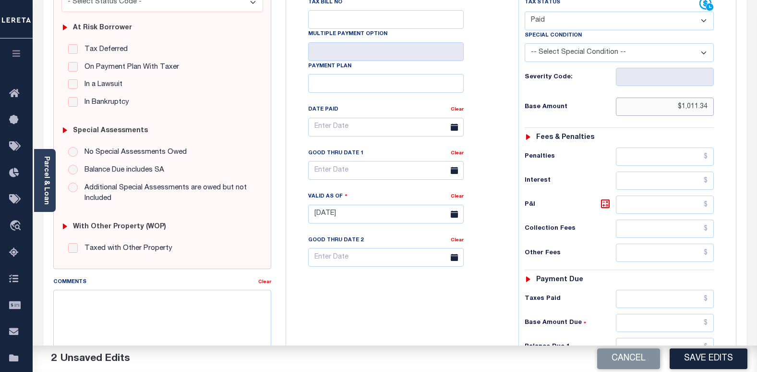
scroll to position [336, 0]
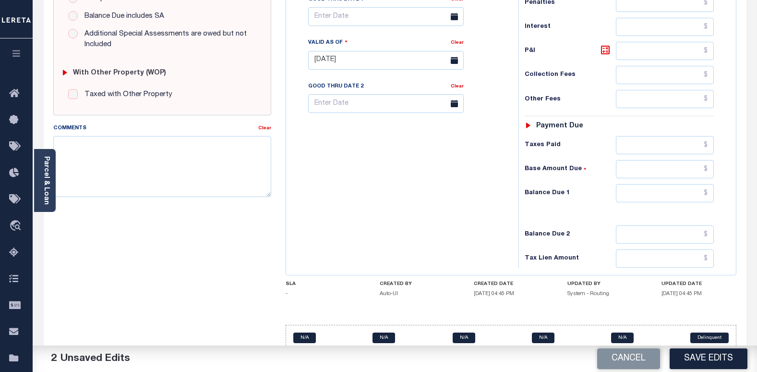
type input "$1,011.34"
click at [685, 196] on input "text" at bounding box center [665, 193] width 98 height 18
type input "$0.00"
type input "$"
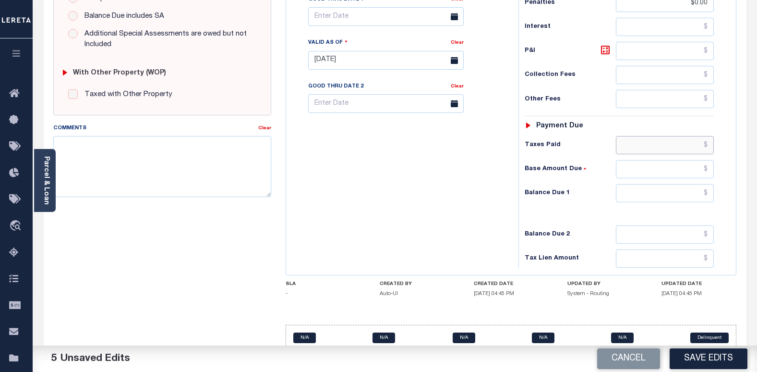
click at [674, 147] on input "text" at bounding box center [665, 145] width 98 height 18
paste input "1,011.34"
type input "$1,011.34"
click at [575, 215] on div "Tax Status Status - Select Status Code -" at bounding box center [623, 55] width 208 height 424
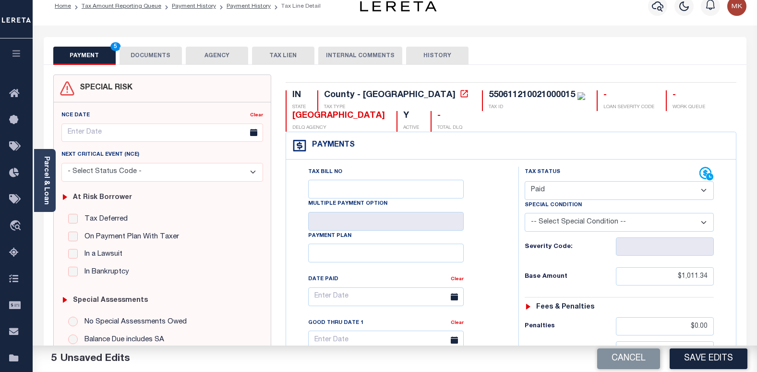
scroll to position [0, 0]
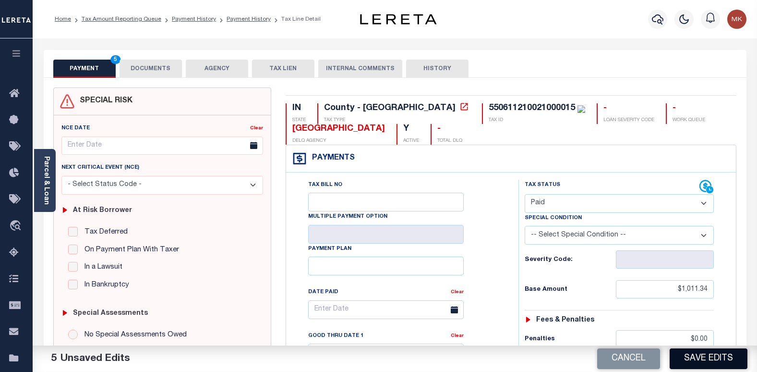
click at [718, 357] on button "Save Edits" at bounding box center [709, 358] width 78 height 21
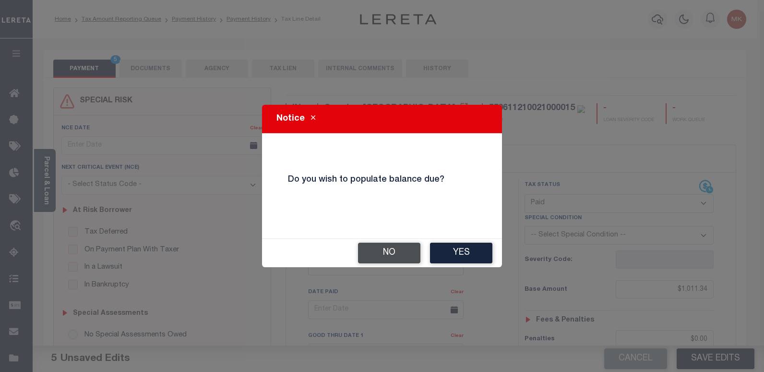
click at [392, 256] on button "No" at bounding box center [389, 252] width 62 height 21
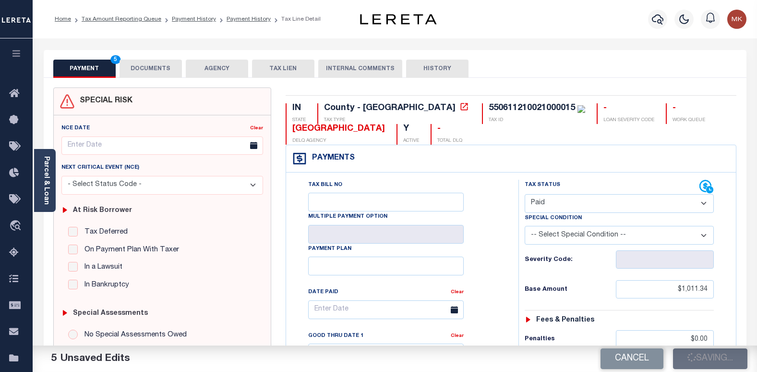
checkbox input "false"
type input "$1,011.34"
type input "$0"
type input "$1,011.34"
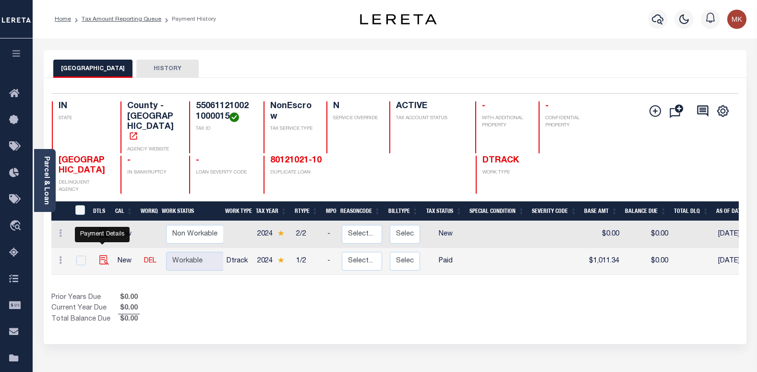
click at [103, 255] on img "" at bounding box center [104, 260] width 10 height 10
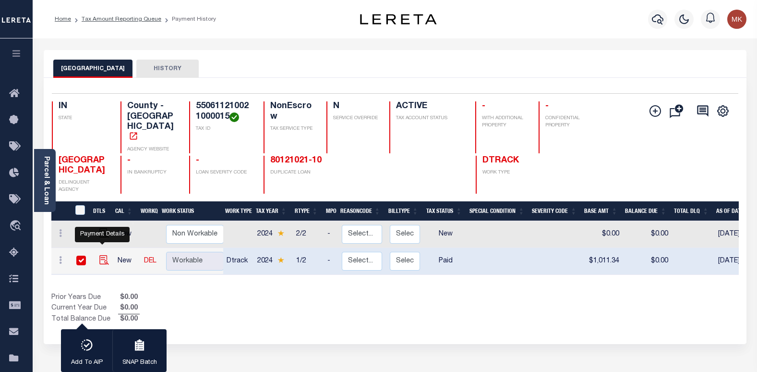
checkbox input "true"
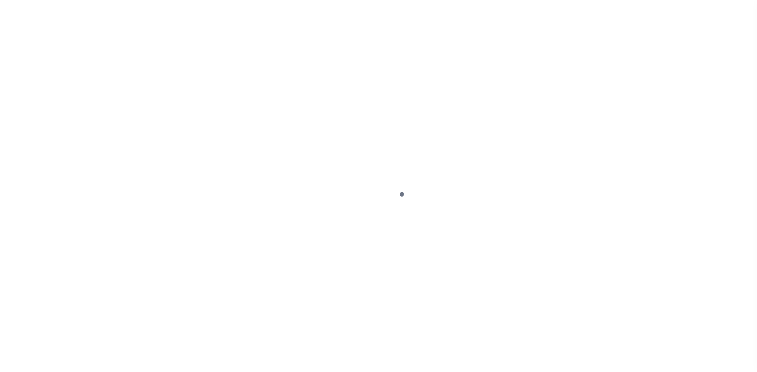
select select "PYD"
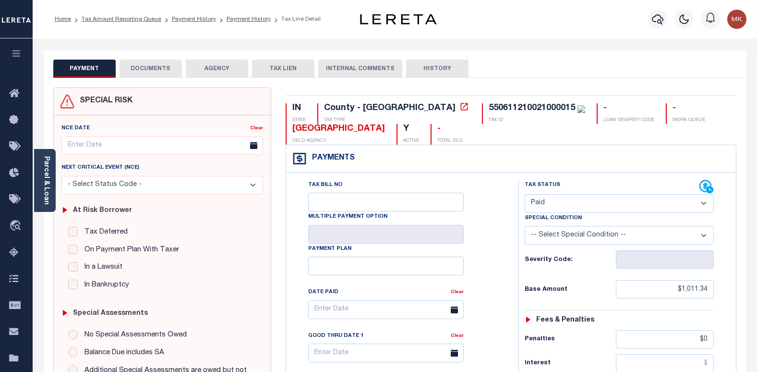
click at [157, 73] on button "DOCUMENTS" at bounding box center [151, 69] width 62 height 18
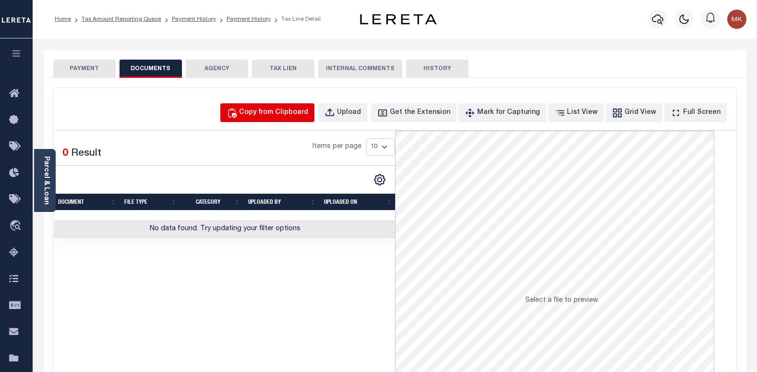
click at [308, 116] on div "Copy from Clipboard" at bounding box center [273, 113] width 69 height 11
select select "POP"
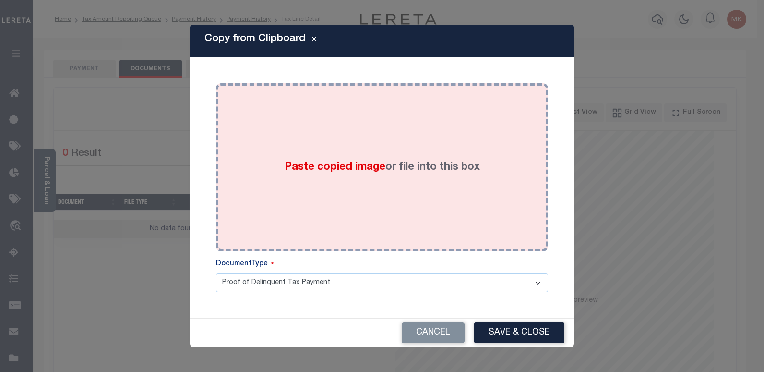
click at [356, 170] on span "Paste copied image" at bounding box center [335, 167] width 101 height 11
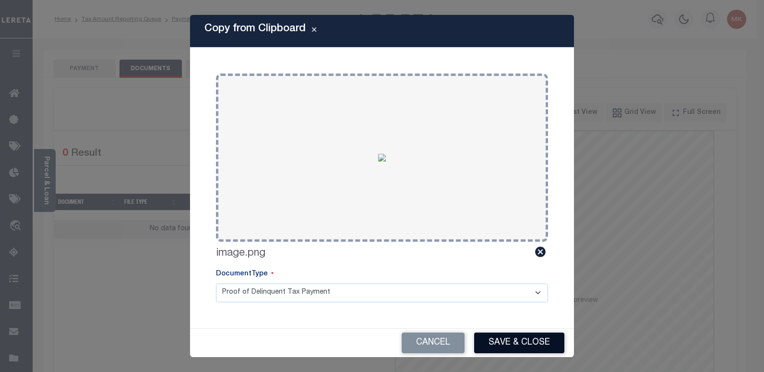
click at [511, 337] on button "Save & Close" at bounding box center [519, 342] width 90 height 21
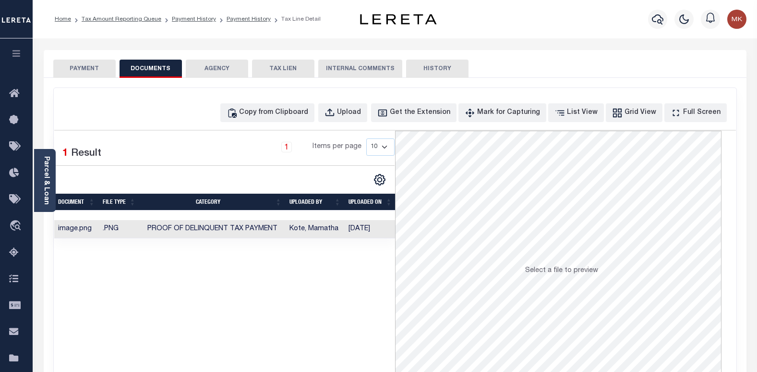
click at [85, 67] on button "PAYMENT" at bounding box center [84, 69] width 62 height 18
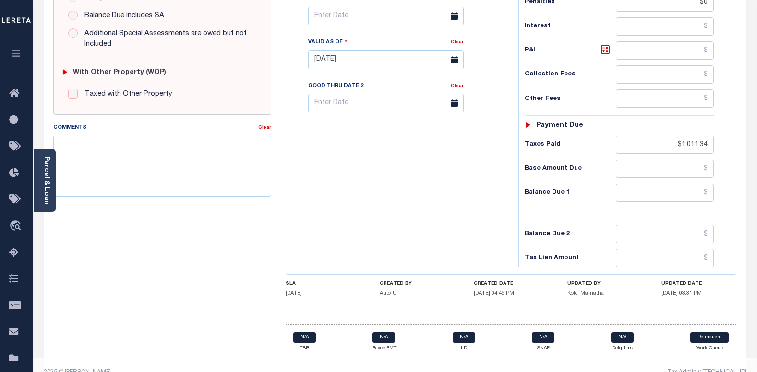
scroll to position [353, 0]
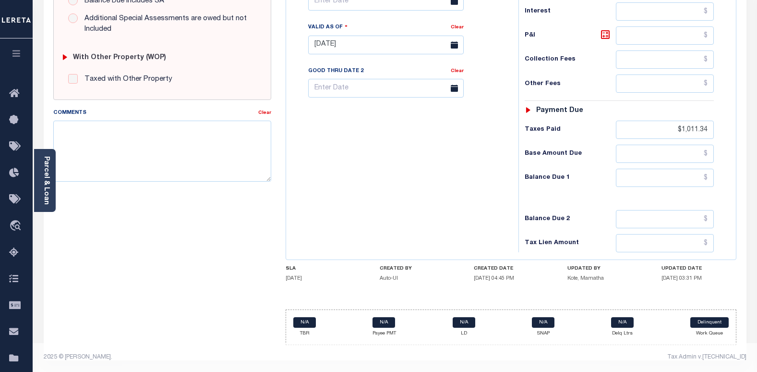
click at [397, 211] on div "Tax Bill No Multiple Payment Option Payment Plan Clear" at bounding box center [400, 40] width 223 height 424
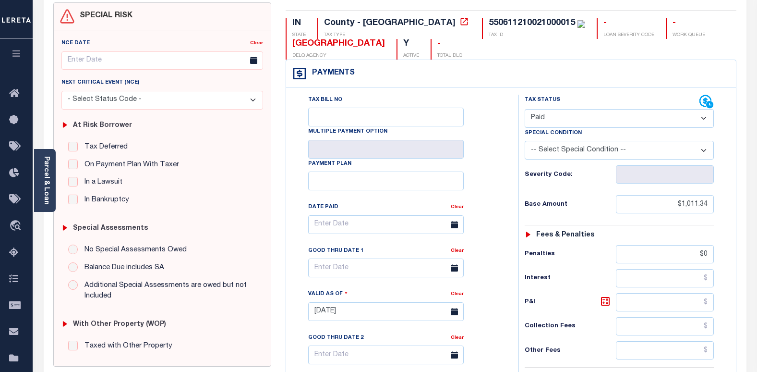
scroll to position [0, 0]
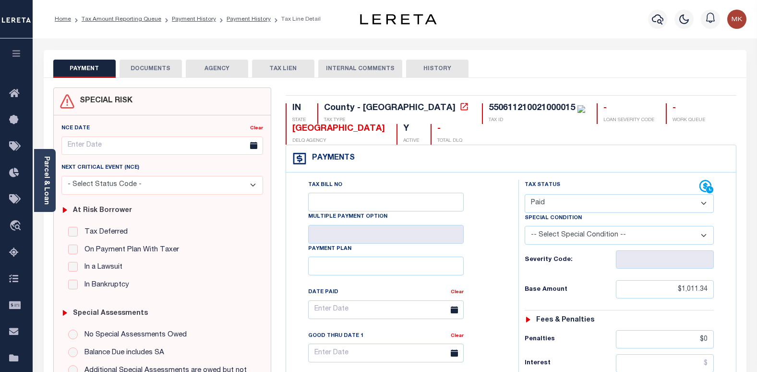
click at [327, 69] on button "INTERNAL COMMENTS" at bounding box center [360, 69] width 84 height 18
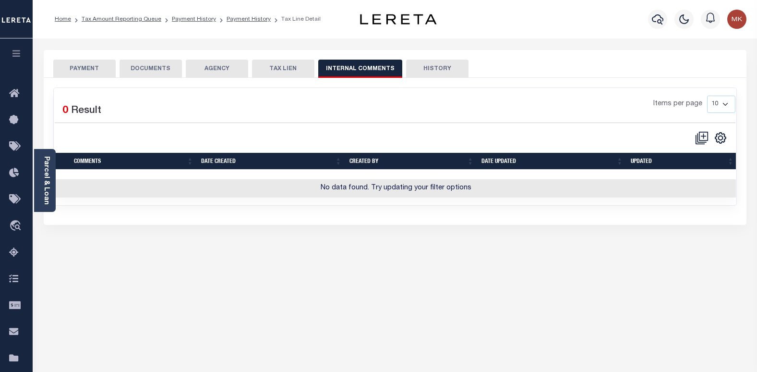
click at [285, 66] on button "TAX LIEN" at bounding box center [283, 69] width 62 height 18
checkbox input "false"
radio input "true"
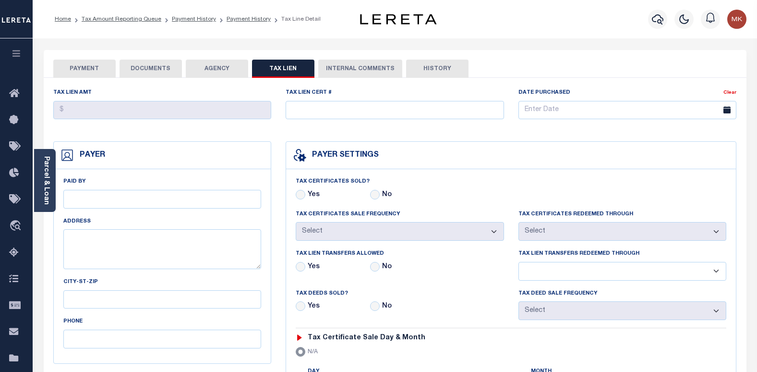
click at [421, 71] on button "HISTORY" at bounding box center [437, 69] width 62 height 18
select select "50"
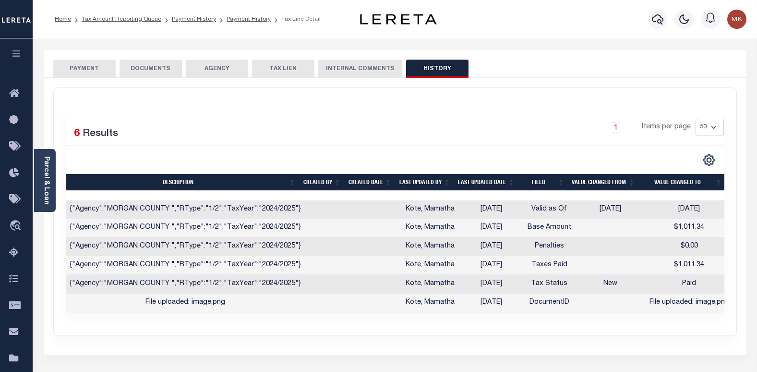
click at [145, 65] on button "DOCUMENTS" at bounding box center [151, 69] width 62 height 18
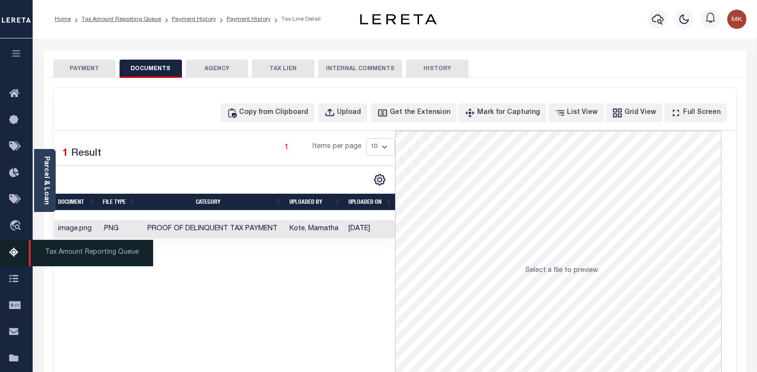
click at [15, 253] on icon at bounding box center [16, 253] width 15 height 12
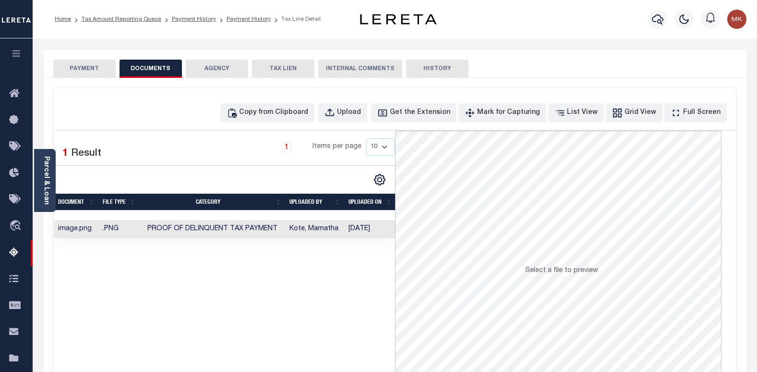
click at [86, 69] on button "PAYMENT" at bounding box center [84, 69] width 62 height 18
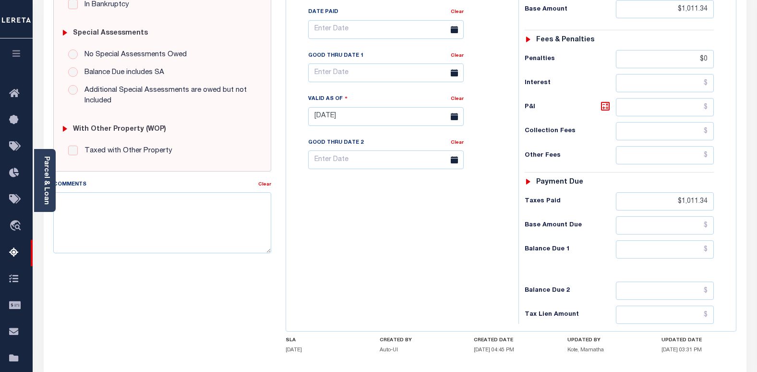
scroll to position [288, 0]
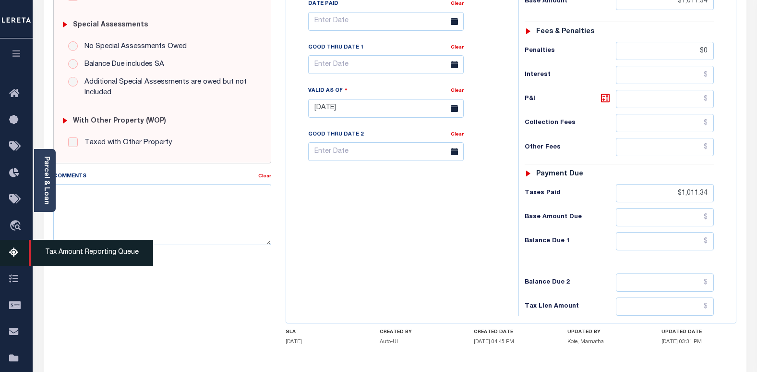
click at [13, 257] on icon at bounding box center [16, 253] width 15 height 12
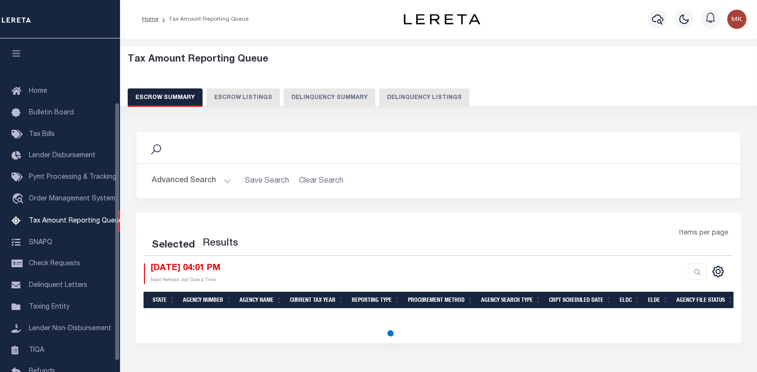
select select "100"
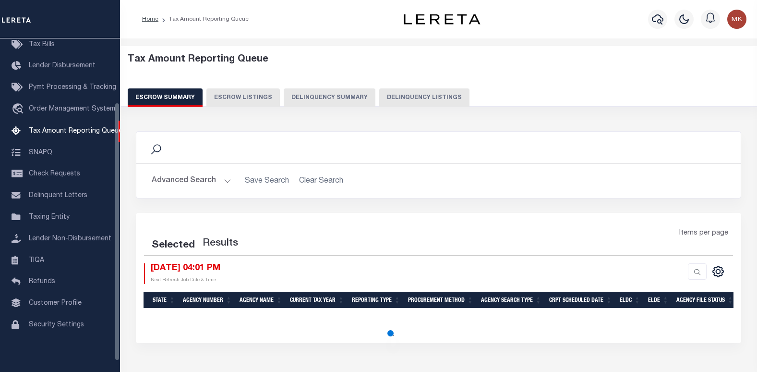
select select "100"
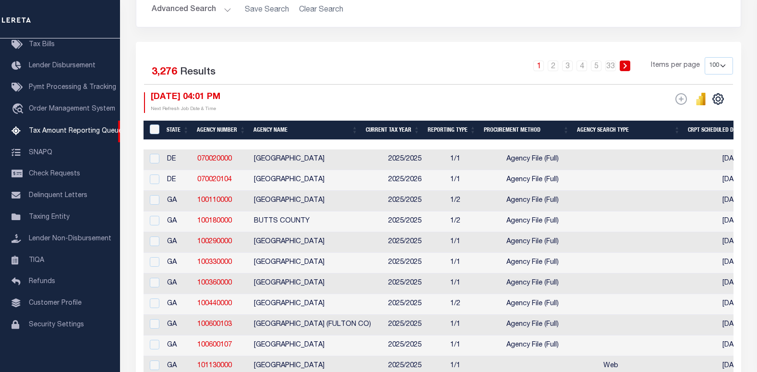
scroll to position [192, 0]
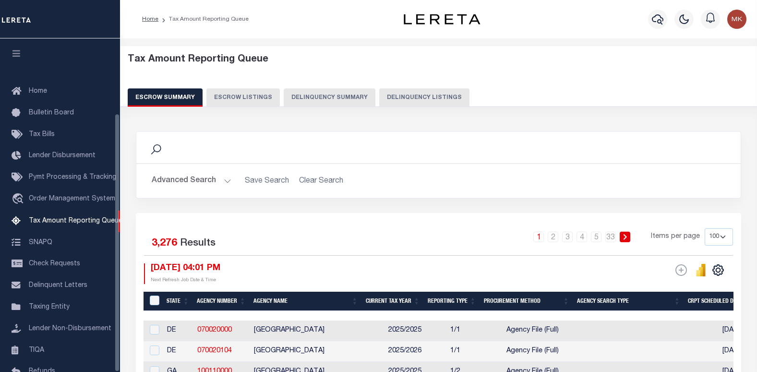
select select "100"
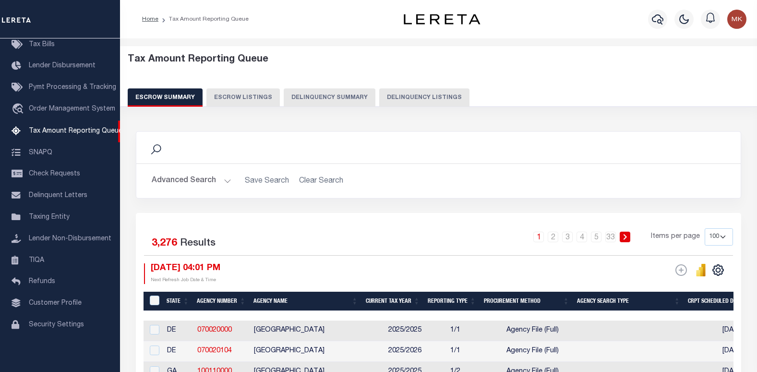
click at [406, 99] on button "Delinquency Listings" at bounding box center [424, 97] width 90 height 18
select select "100"
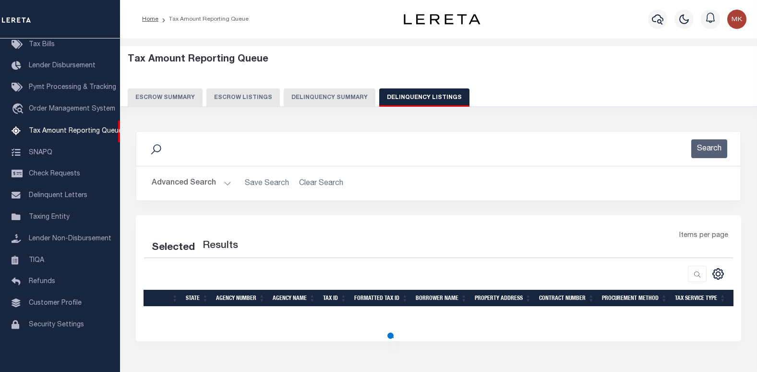
select select "100"
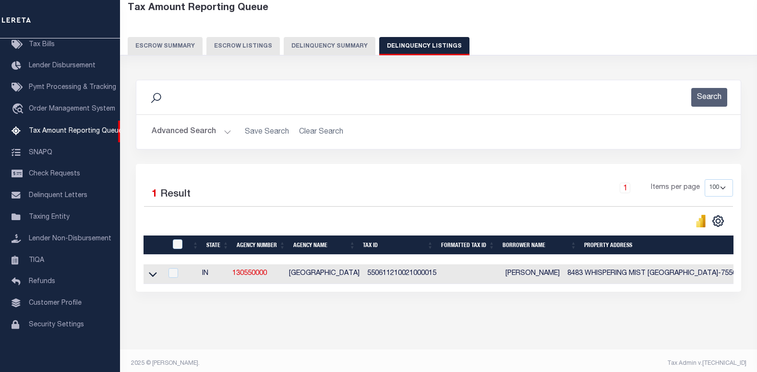
scroll to position [66, 0]
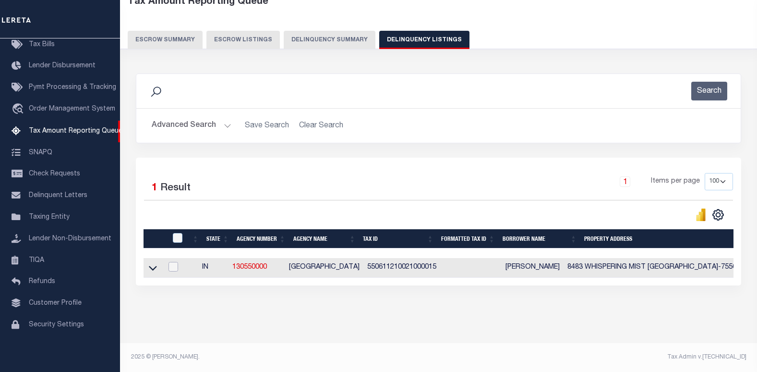
click at [177, 264] on input "checkbox" at bounding box center [174, 267] width 10 height 10
checkbox input "true"
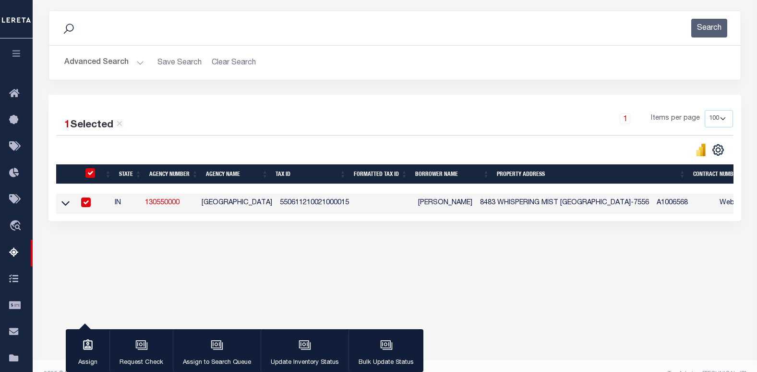
scroll to position [137, 0]
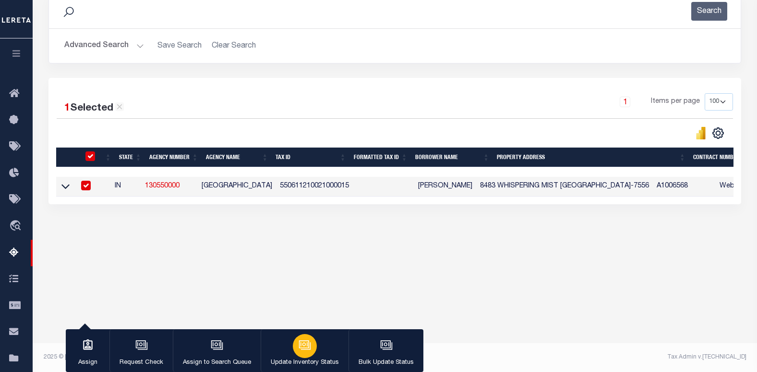
click at [301, 340] on icon "button" at bounding box center [305, 345] width 12 height 12
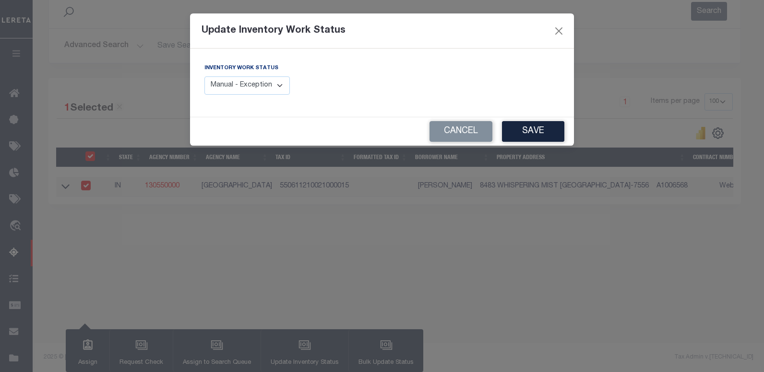
click at [275, 84] on select "Manual - Exception Pended - Awaiting Search Late Add Exception Completed" at bounding box center [247, 85] width 85 height 19
select select "4"
click at [205, 76] on select "Manual - Exception Pended - Awaiting Search Late Add Exception Completed" at bounding box center [247, 85] width 85 height 19
click at [531, 129] on button "Save" at bounding box center [533, 131] width 62 height 21
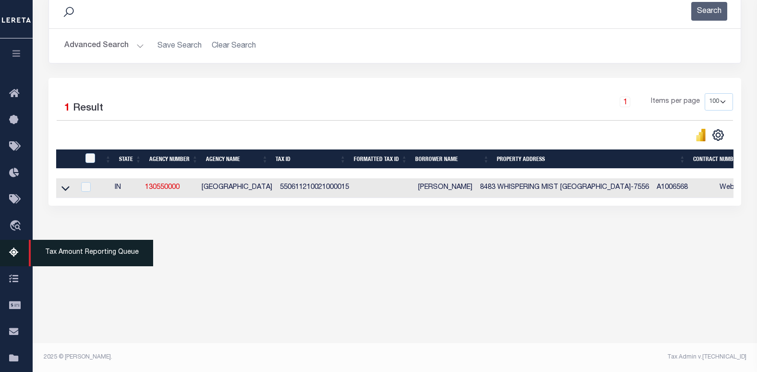
click at [13, 252] on icon at bounding box center [16, 253] width 15 height 12
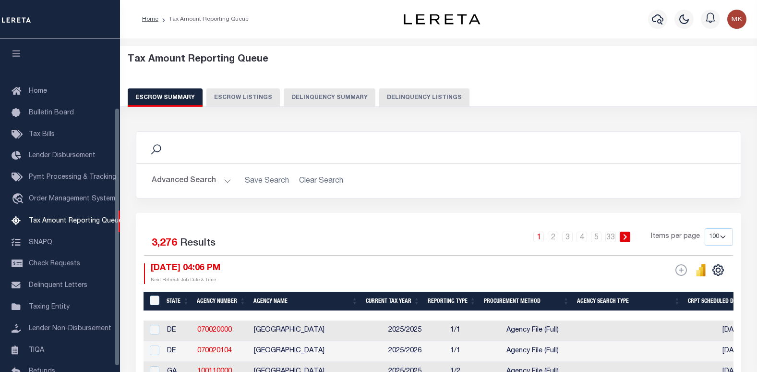
select select "100"
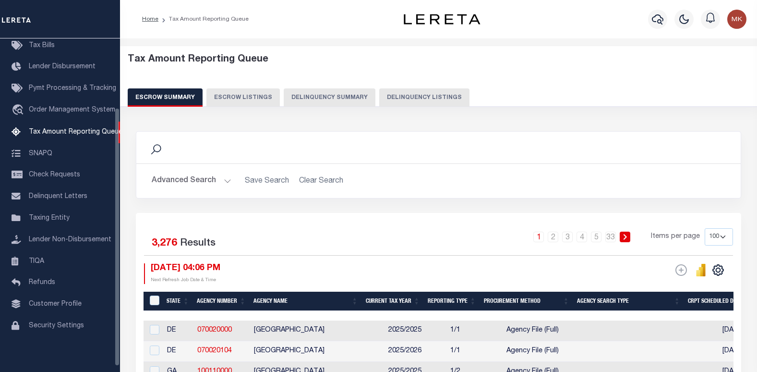
click at [428, 101] on button "Delinquency Listings" at bounding box center [424, 97] width 90 height 18
select select "100"
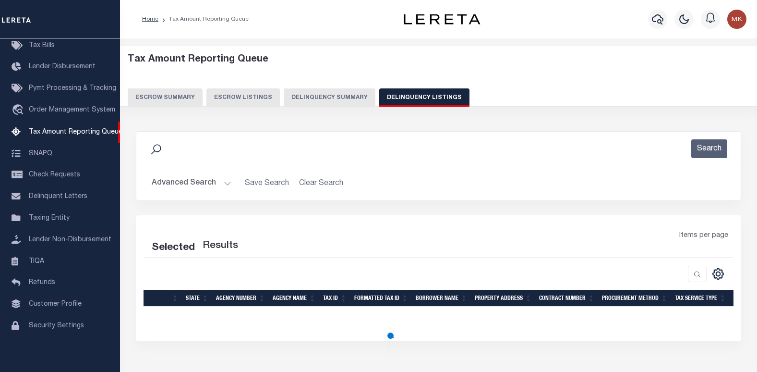
select select "100"
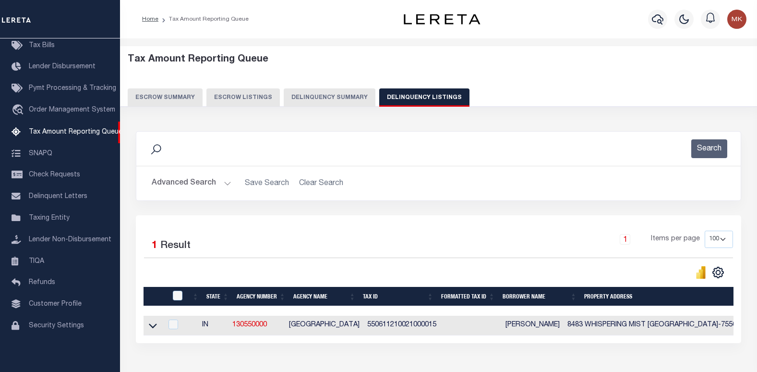
click at [187, 185] on button "Advanced Search" at bounding box center [192, 183] width 80 height 19
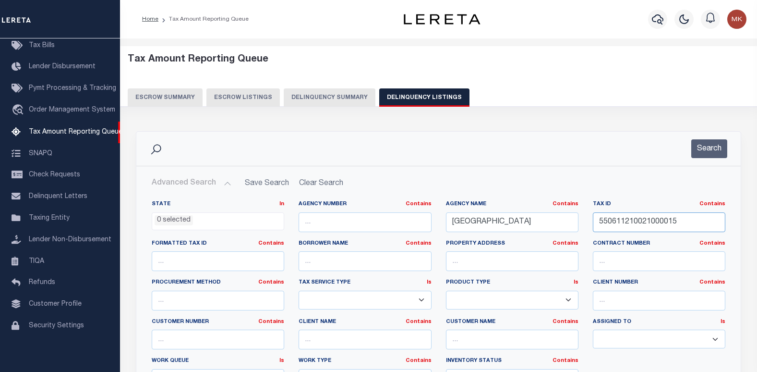
click at [640, 222] on input "550611210021000015" at bounding box center [659, 222] width 133 height 20
paste input "-05-10-270-003.000-004"
type input "55-05-10-270-003.000-004"
click at [712, 148] on button "Search" at bounding box center [709, 148] width 36 height 19
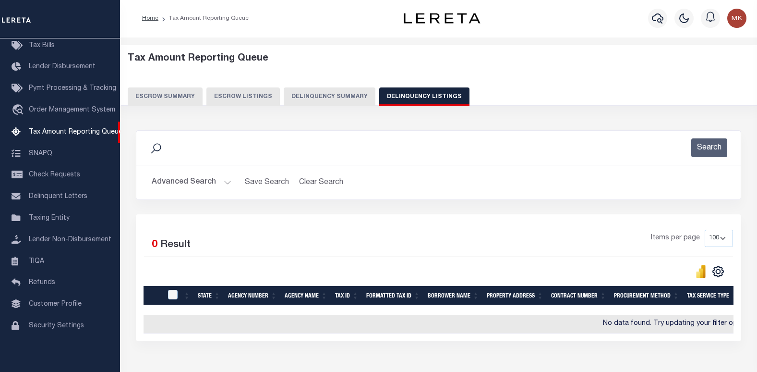
scroll to position [0, 0]
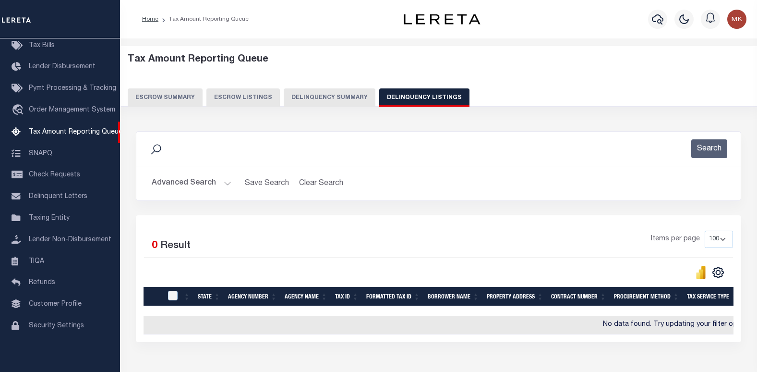
click at [311, 99] on button "Delinquency Summary" at bounding box center [330, 97] width 92 height 18
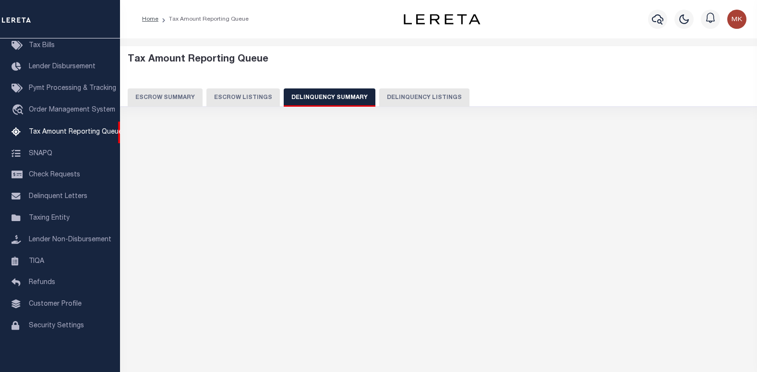
click at [172, 98] on button "Escrow Summary" at bounding box center [165, 97] width 75 height 18
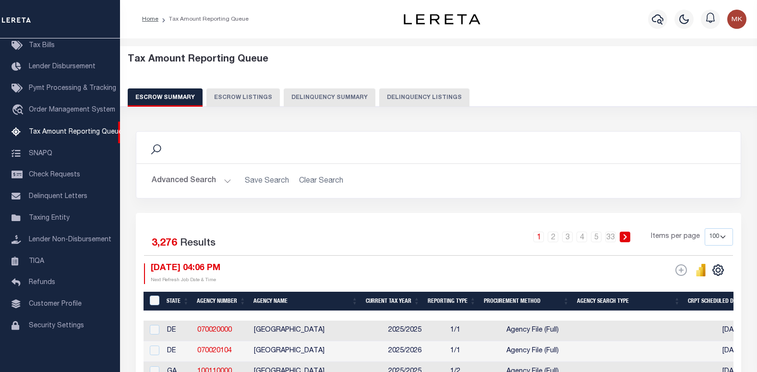
click at [395, 97] on button "Delinquency Listings" at bounding box center [424, 97] width 90 height 18
select select
select select "100"
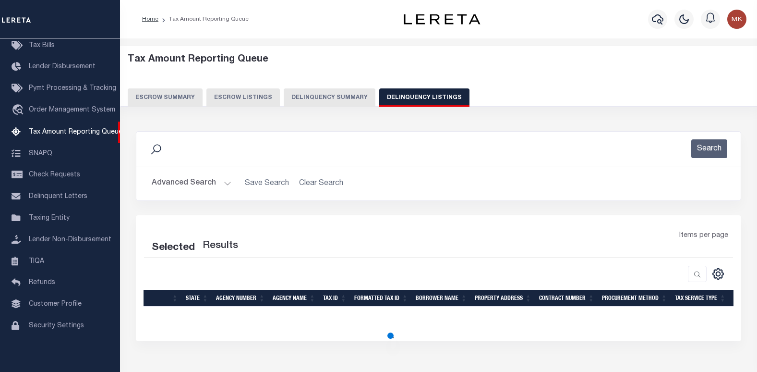
select select "100"
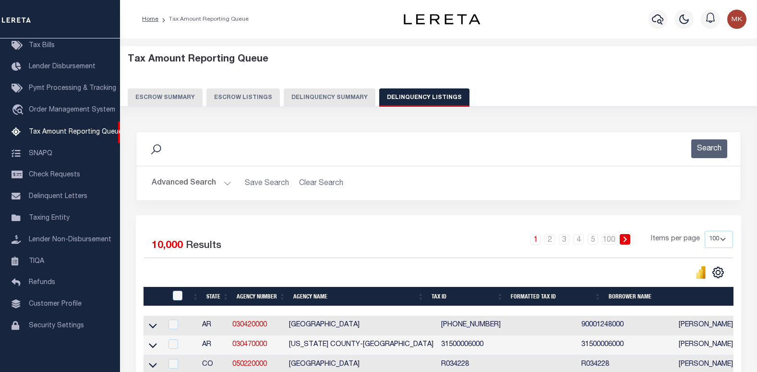
click at [221, 182] on button "Advanced Search" at bounding box center [192, 183] width 80 height 19
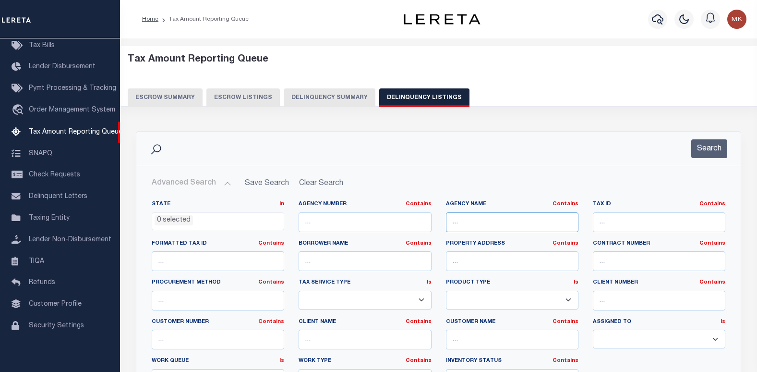
click at [522, 221] on input "text" at bounding box center [512, 222] width 133 height 20
click at [642, 219] on input "text" at bounding box center [659, 222] width 133 height 20
paste input "55-05-10-270-003.000-004"
type input "55-05-10-270-003.000-004"
click at [458, 227] on input "text" at bounding box center [512, 222] width 133 height 20
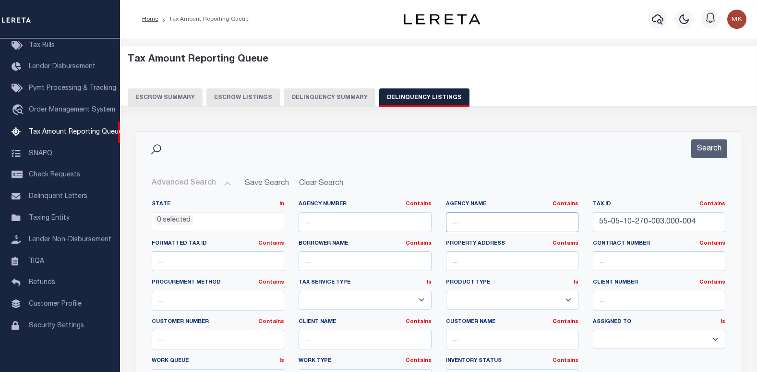
click at [505, 219] on input "text" at bounding box center [512, 222] width 133 height 20
paste input "[GEOGRAPHIC_DATA]"
type input "[GEOGRAPHIC_DATA]"
click at [704, 146] on button "Search" at bounding box center [709, 148] width 36 height 19
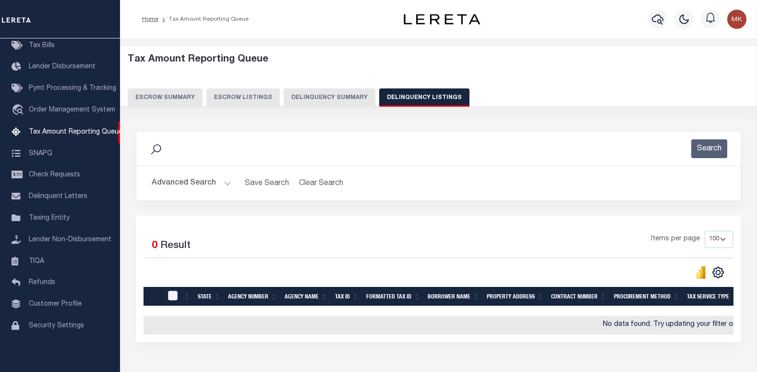
click at [182, 97] on button "Escrow Summary" at bounding box center [165, 97] width 75 height 18
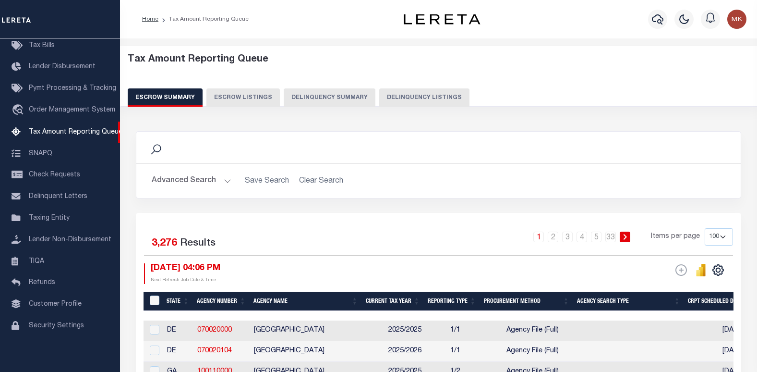
click at [411, 99] on button "Delinquency Listings" at bounding box center [424, 97] width 90 height 18
select select
select select "100"
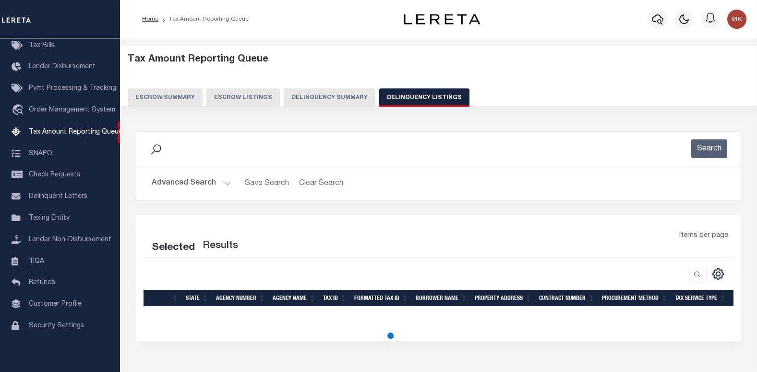
select select "100"
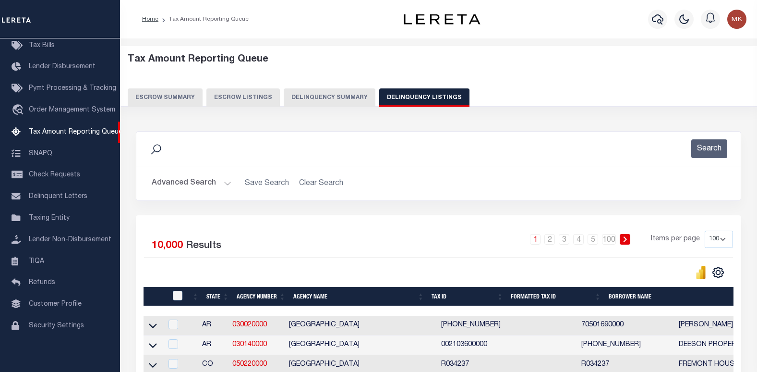
click at [223, 182] on button "Advanced Search" at bounding box center [192, 183] width 80 height 19
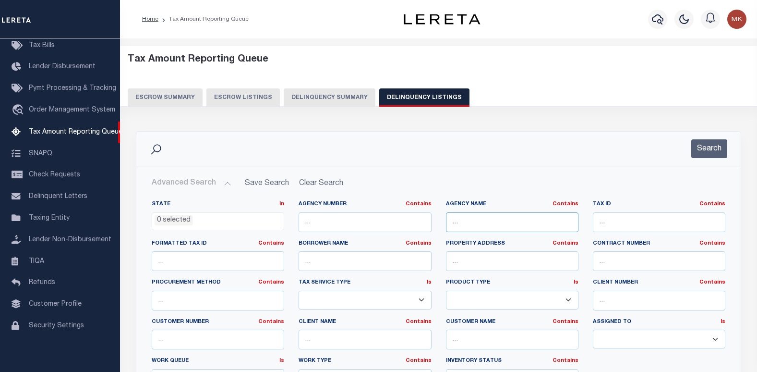
click at [537, 222] on input "text" at bounding box center [512, 222] width 133 height 20
click at [617, 219] on input "text" at bounding box center [659, 222] width 133 height 20
paste input "55-05-25-266-012.000-008"
type input "55-05-25-266-012.000-008"
click at [489, 220] on input "text" at bounding box center [512, 222] width 133 height 20
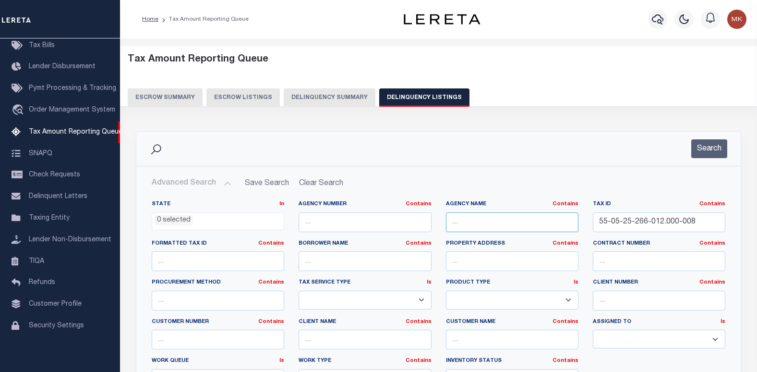
paste input "[GEOGRAPHIC_DATA]"
type input "[GEOGRAPHIC_DATA]"
click at [702, 147] on button "Search" at bounding box center [709, 148] width 36 height 19
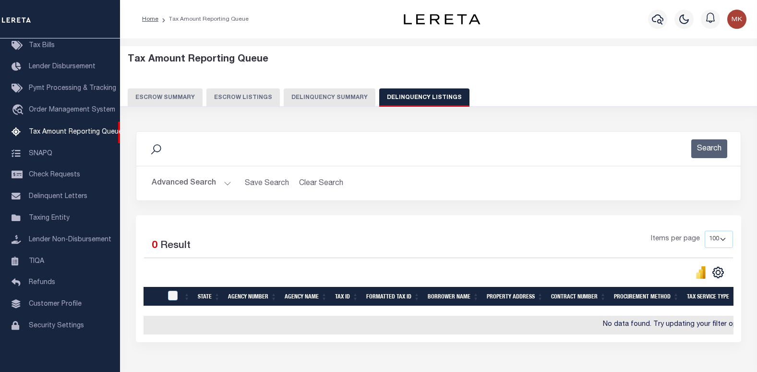
click at [217, 182] on button "Advanced Search" at bounding box center [192, 183] width 80 height 19
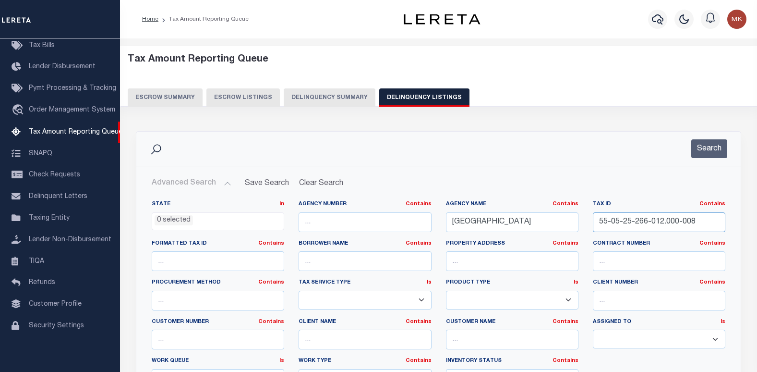
click at [650, 224] on input "55-05-25-266-012.000-008" at bounding box center [659, 222] width 133 height 20
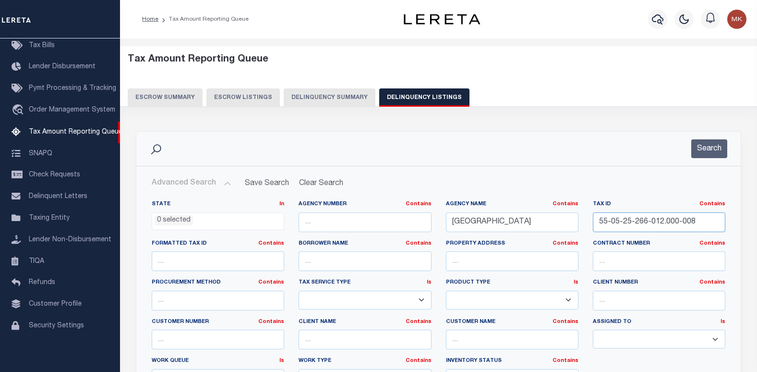
paste input "6-21-100-011.000-015"
click at [703, 145] on button "Search" at bounding box center [709, 148] width 36 height 19
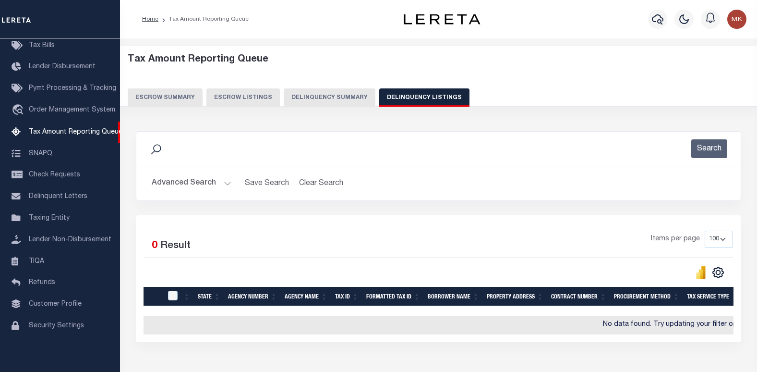
click at [218, 185] on button "Advanced Search" at bounding box center [192, 183] width 80 height 19
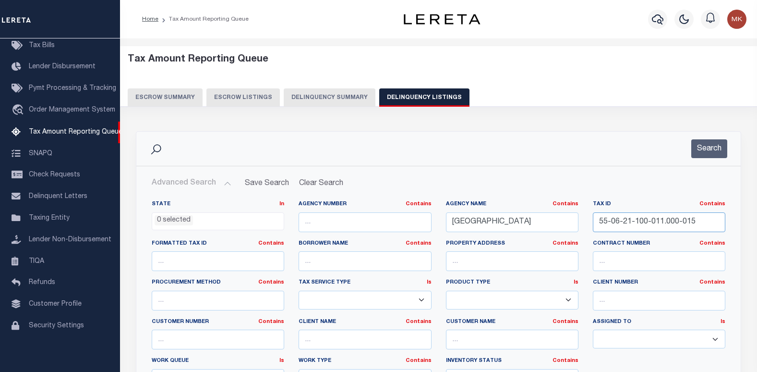
click at [643, 221] on input "55-06-21-100-011.000-015" at bounding box center [659, 222] width 133 height 20
paste input "[PHONE_NUMBER]"
type input "55-06-29-200-017.000-015"
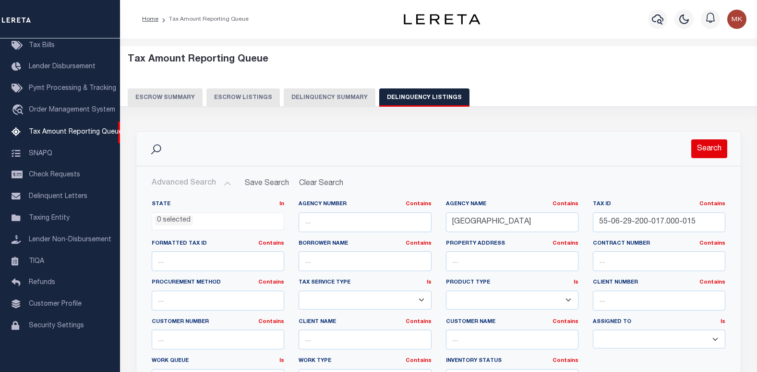
click at [709, 151] on button "Search" at bounding box center [709, 148] width 36 height 19
